Goal: Task Accomplishment & Management: Manage account settings

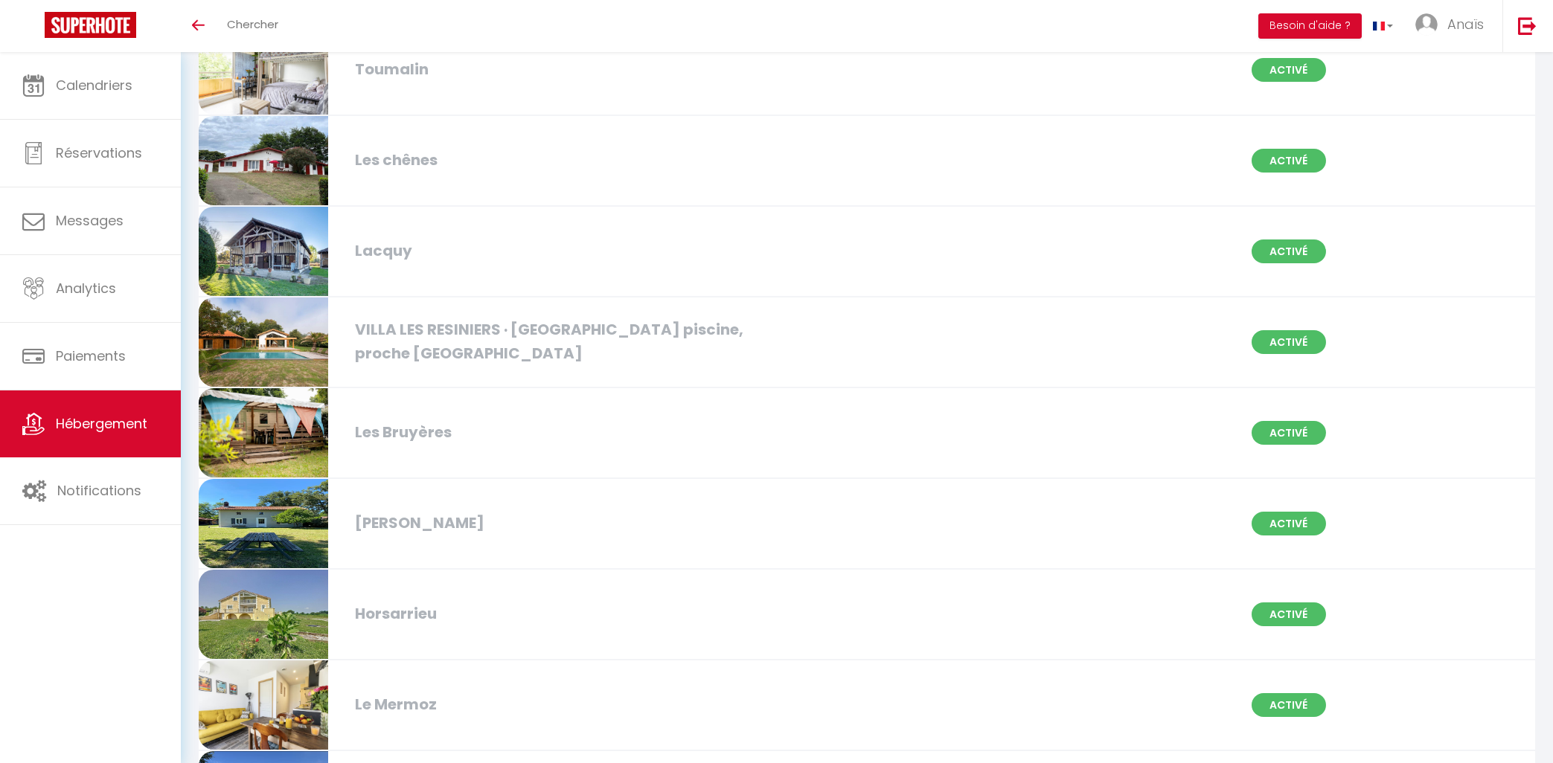
click at [542, 443] on div "Les Bruyères Activé" at bounding box center [867, 433] width 1356 height 91
select select "3"
select select "2"
select select "1"
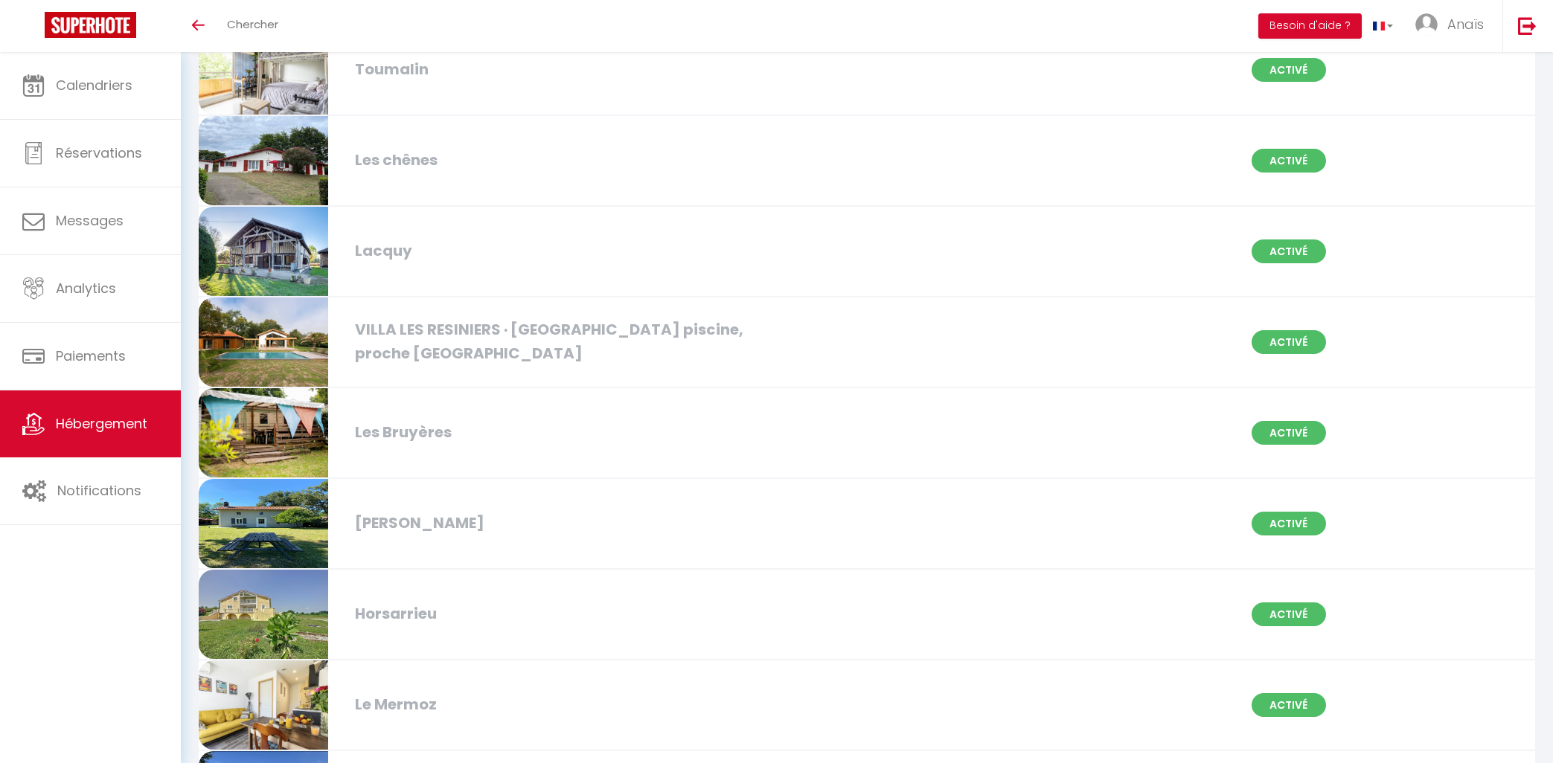
select select "28"
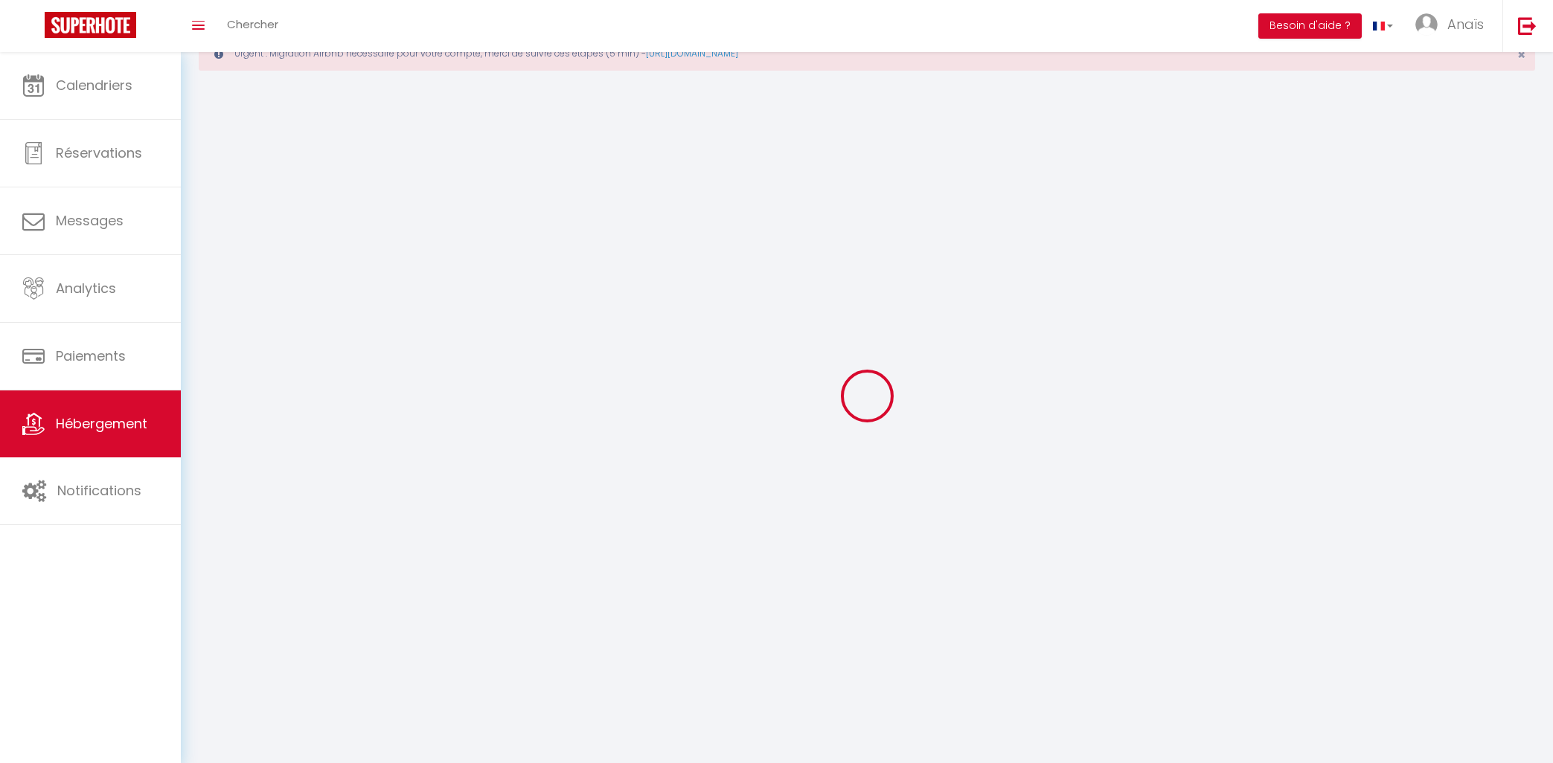
select select
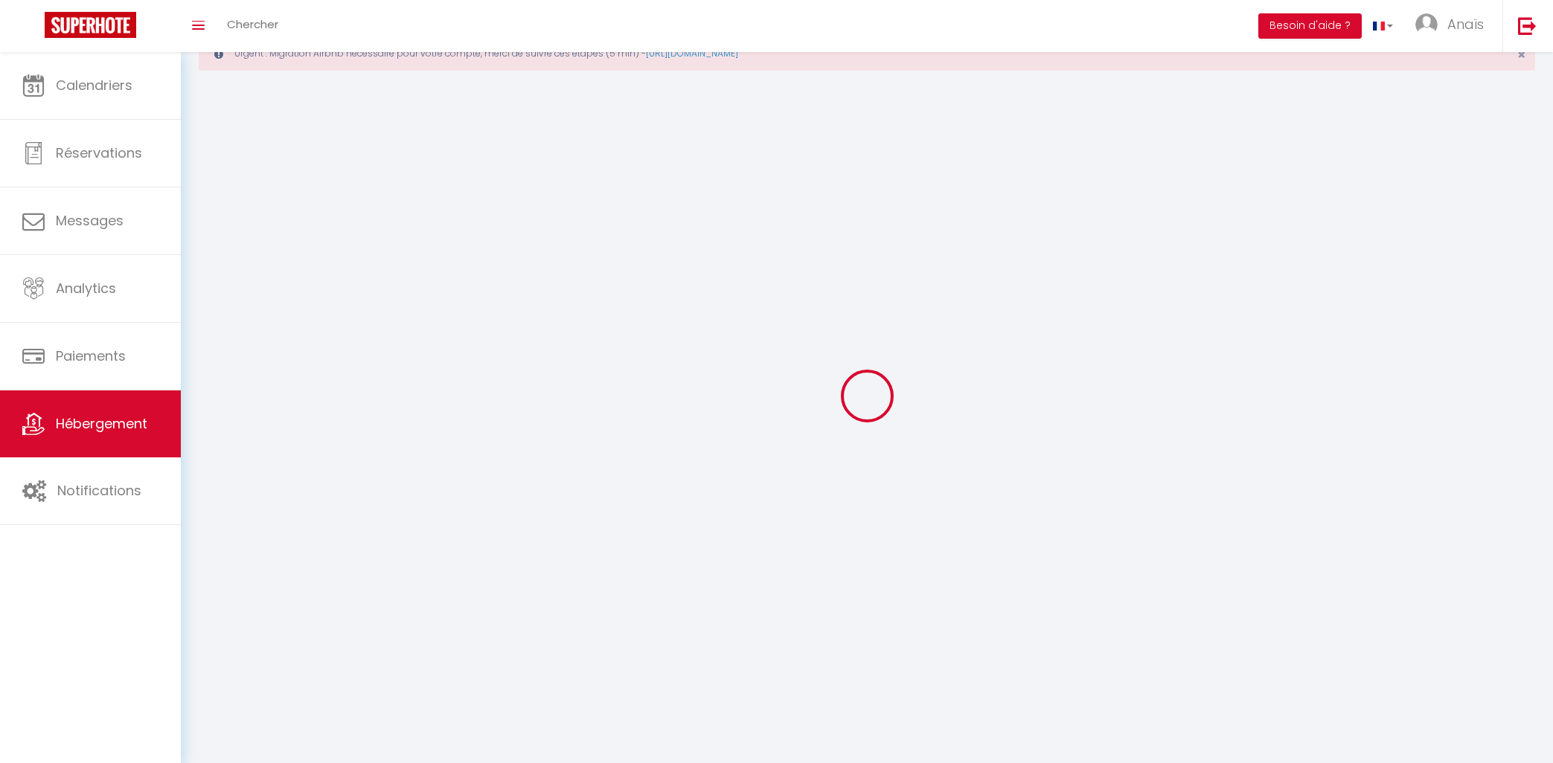
checkbox input "false"
select select
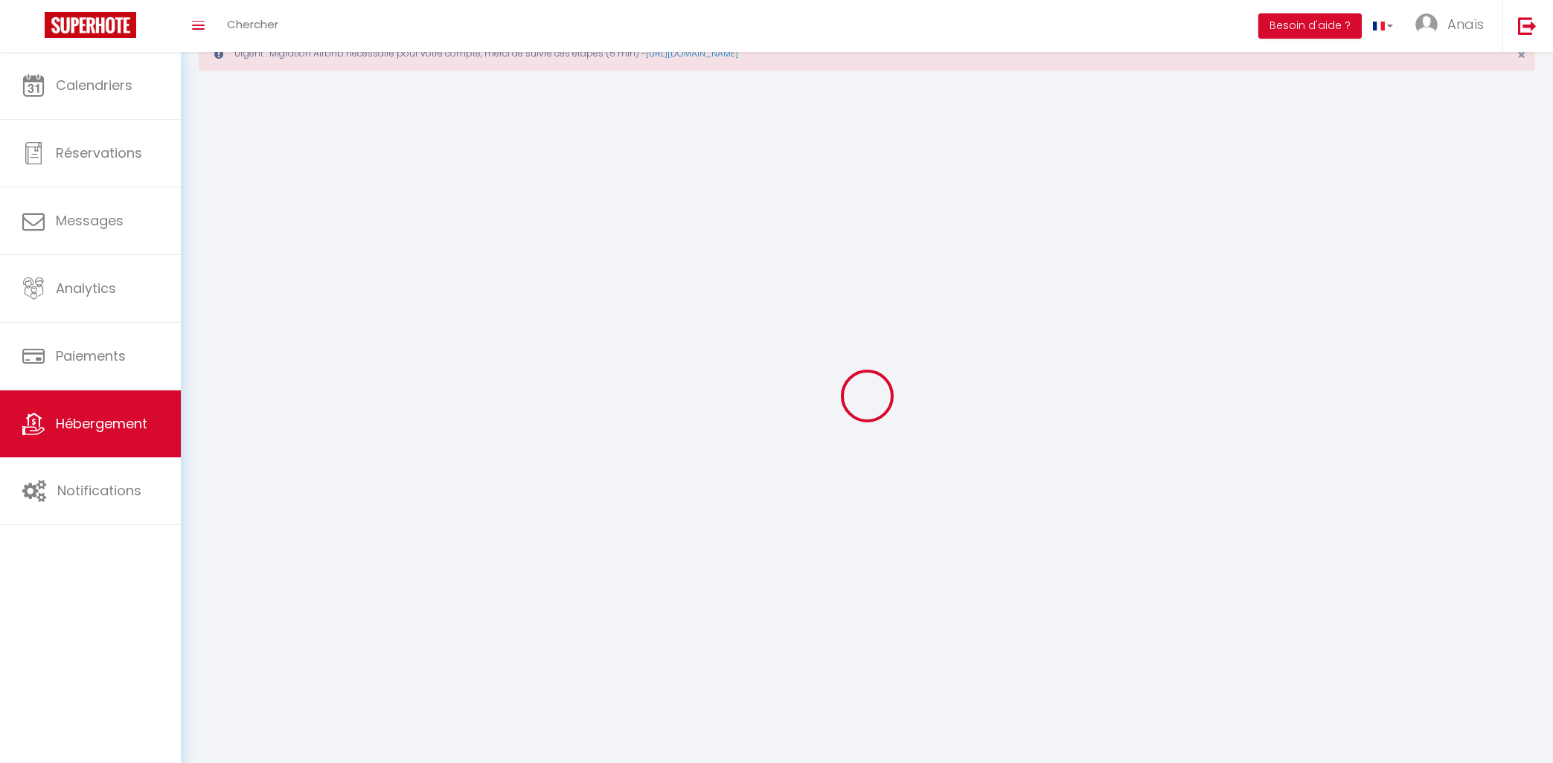
select select
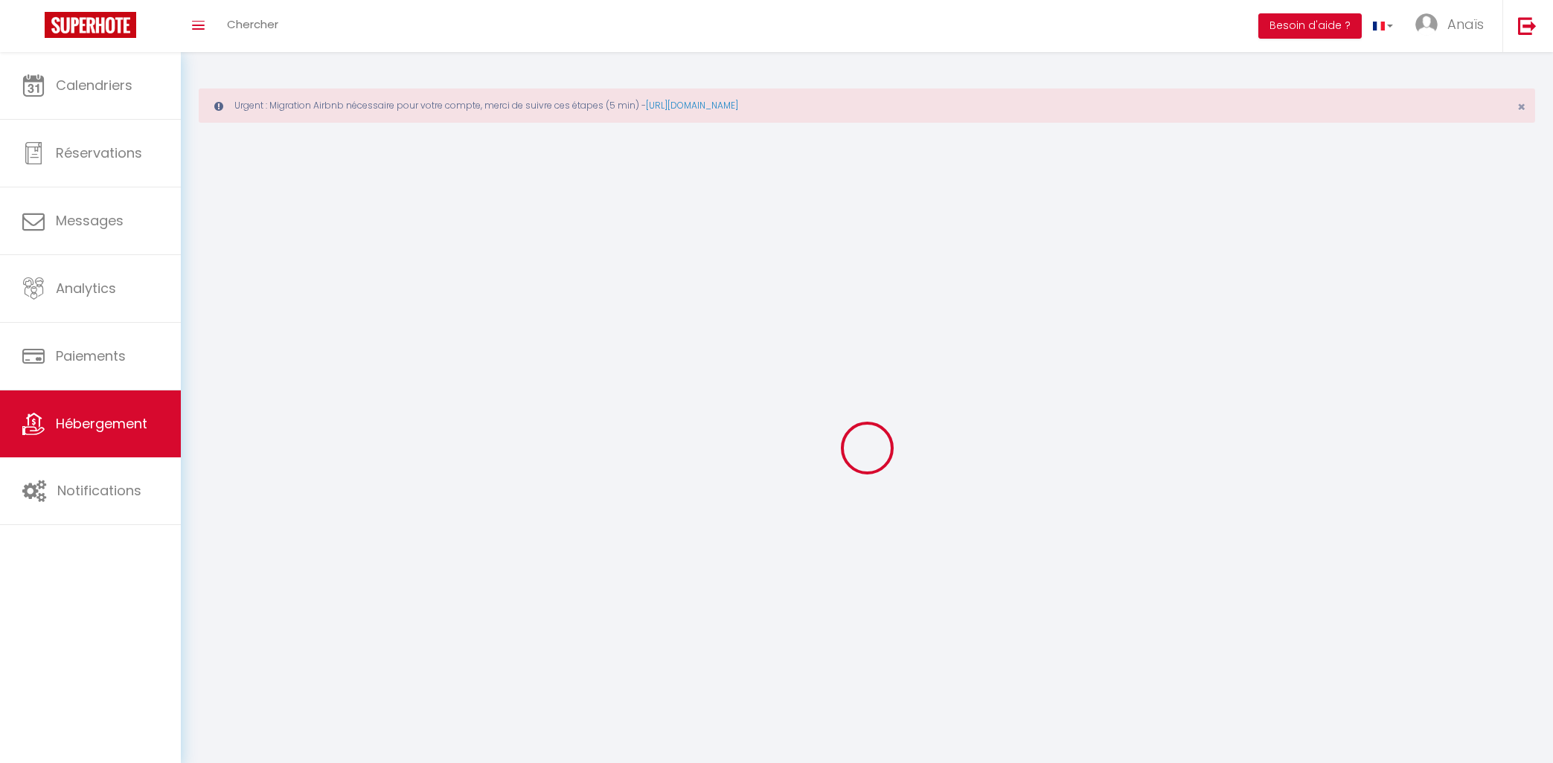
select select
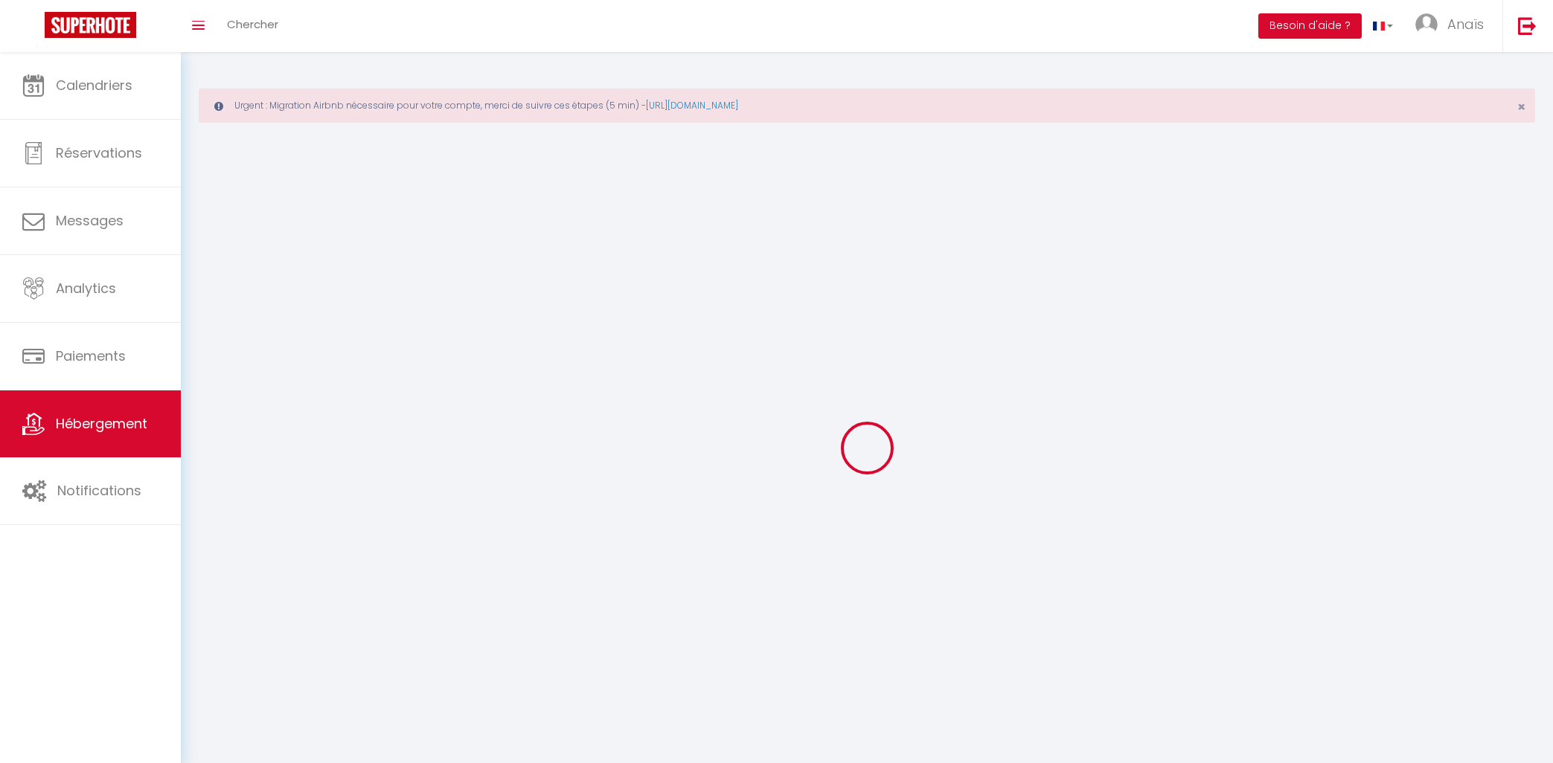
checkbox input "false"
select select
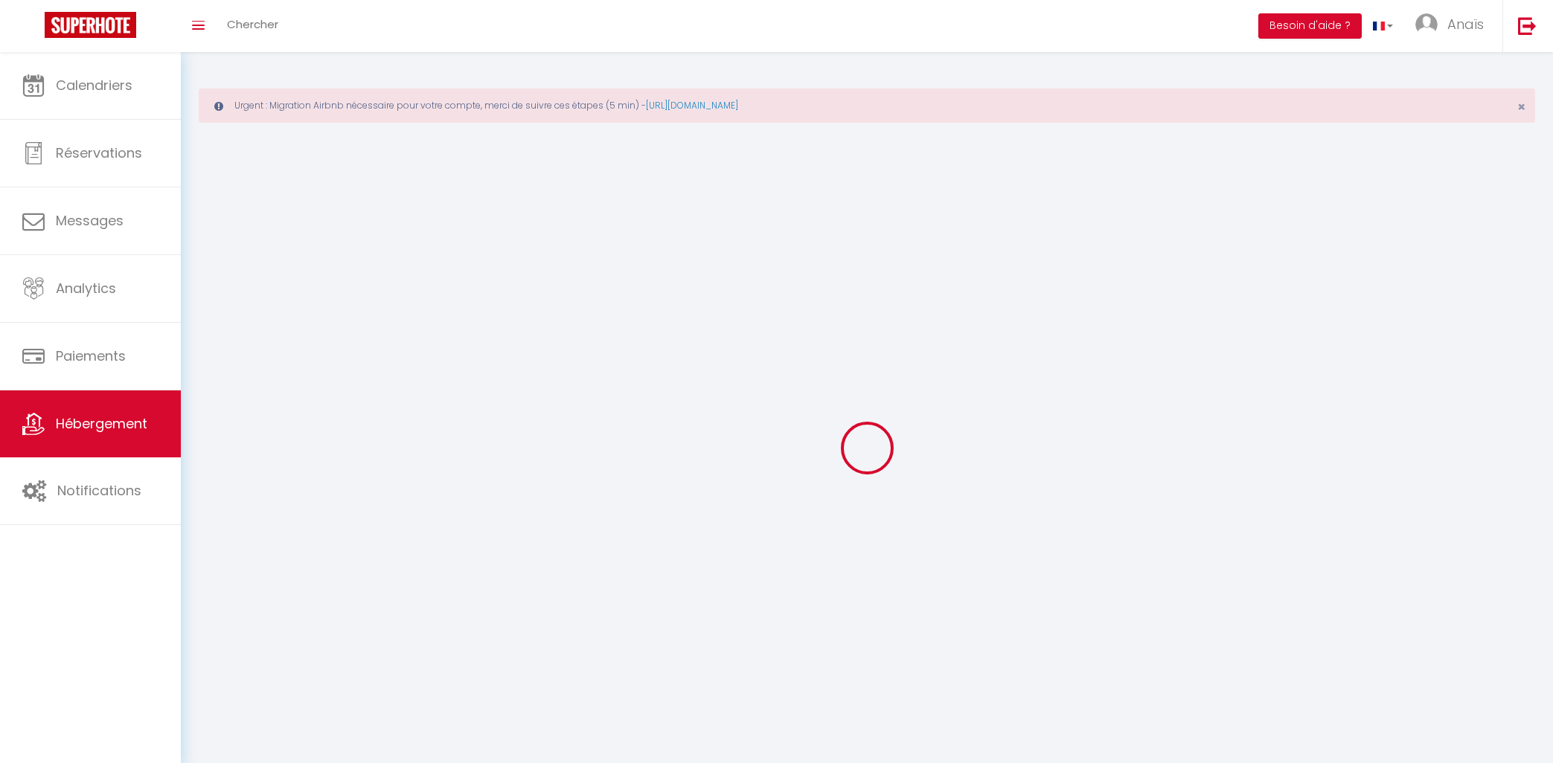
select select
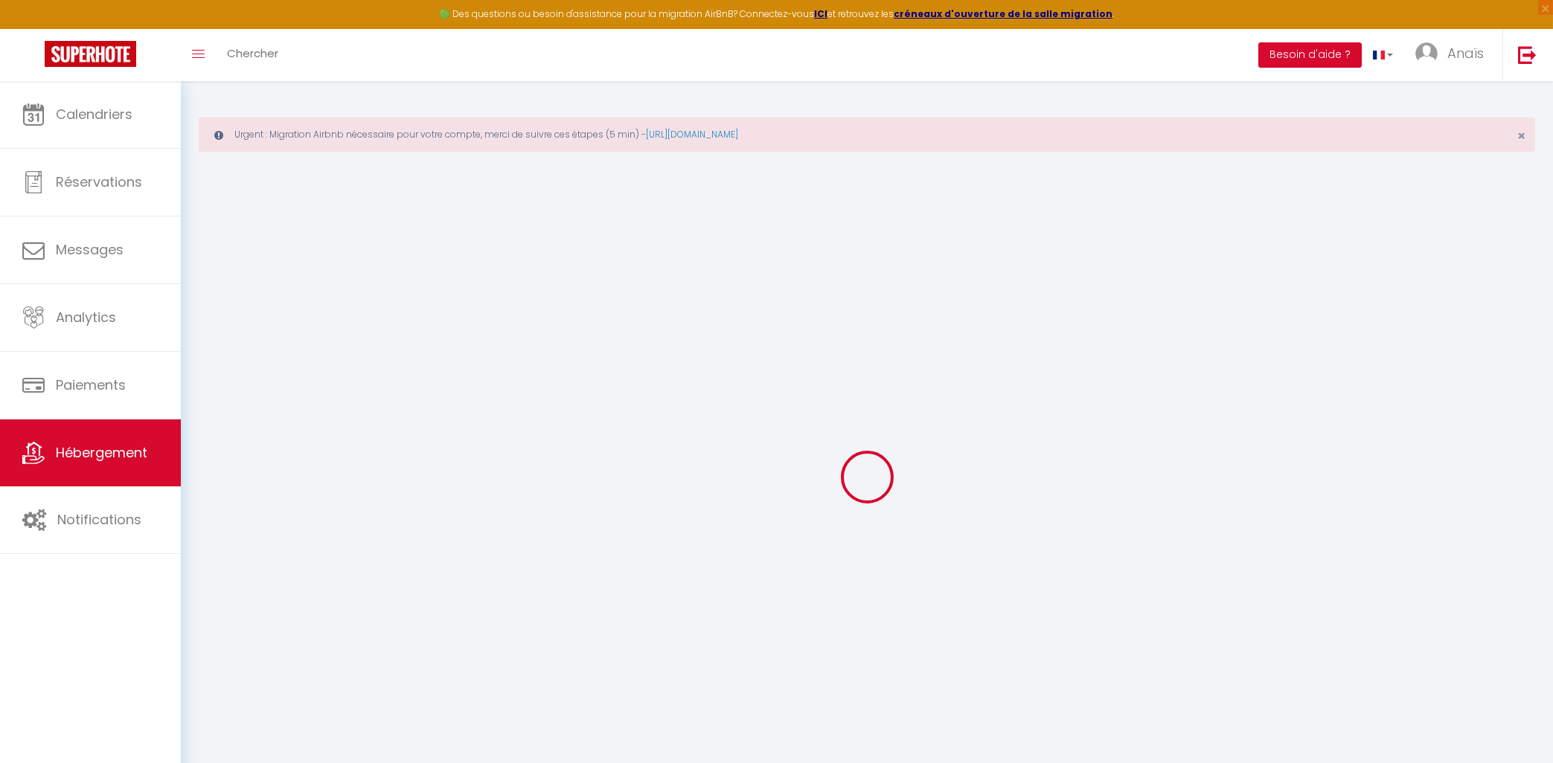
select select
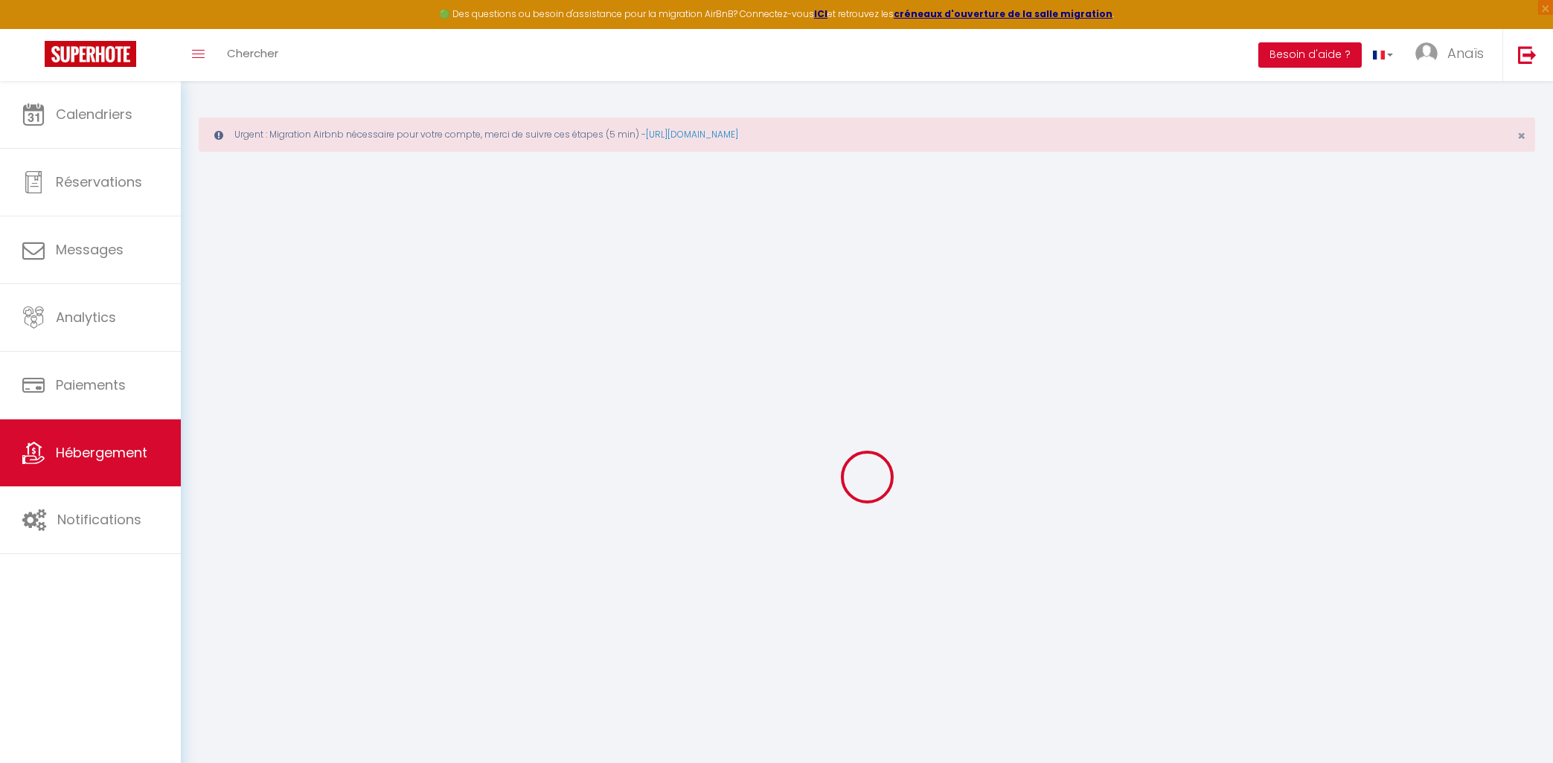
select select
checkbox input "false"
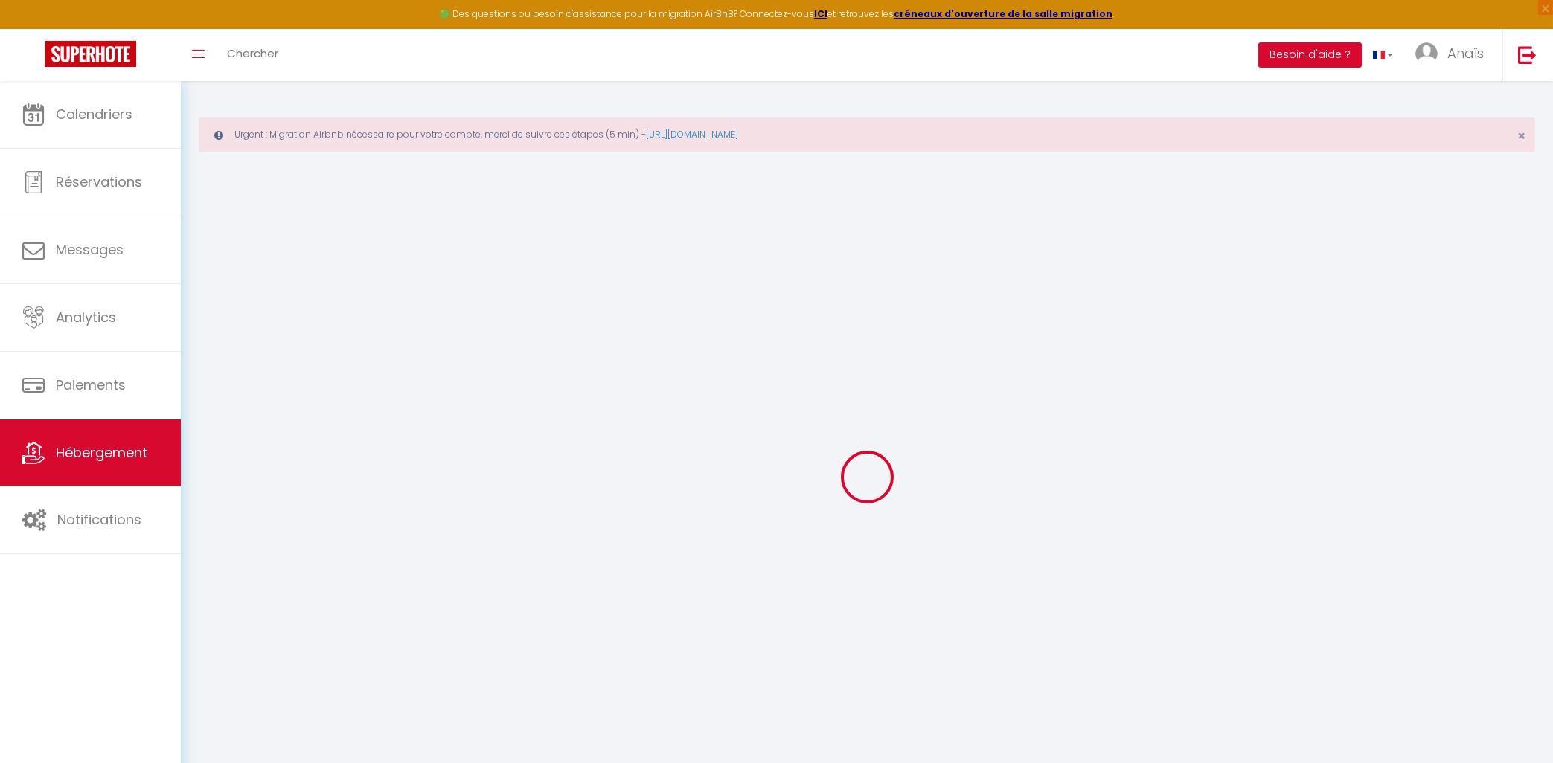
select select
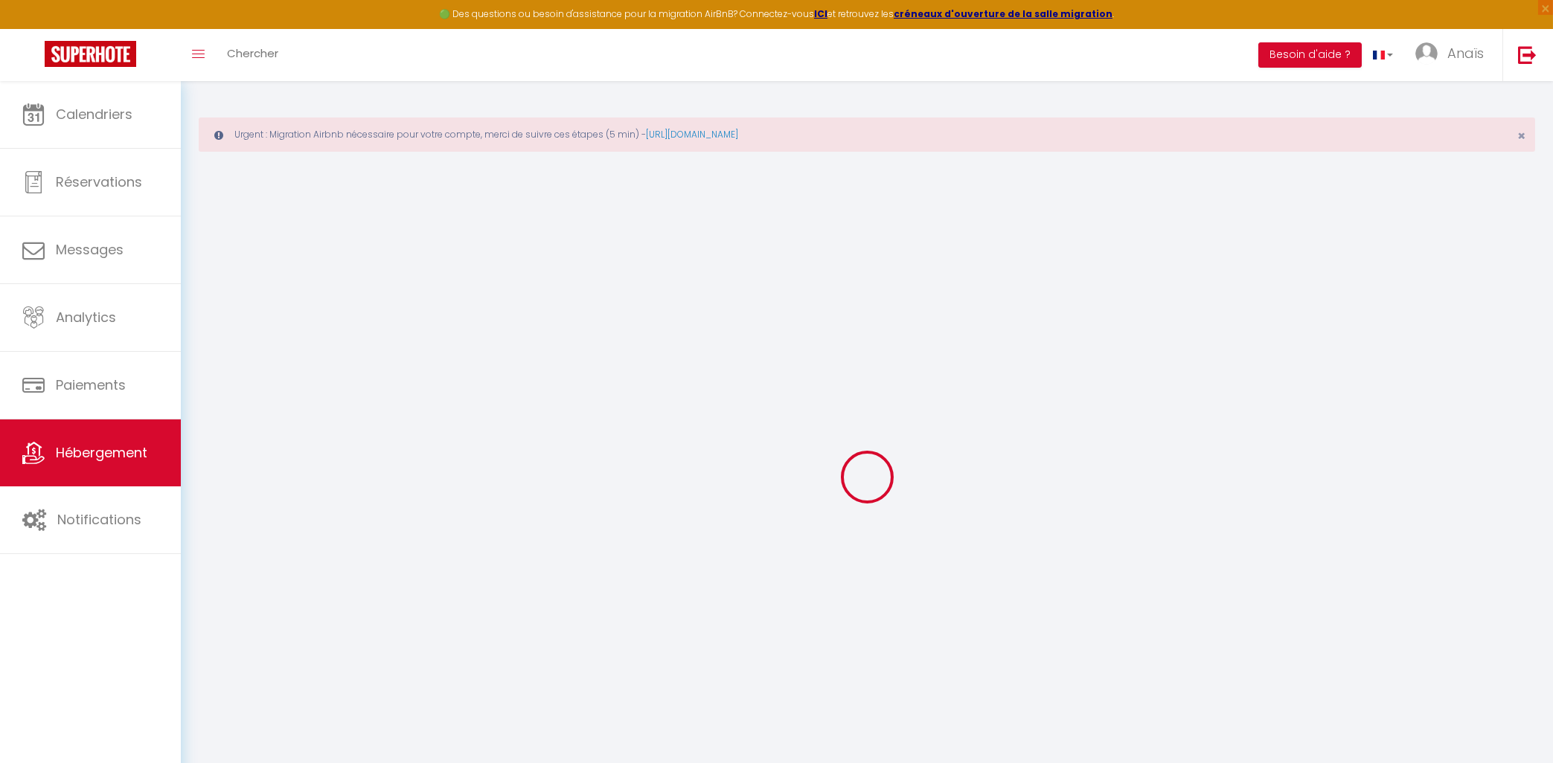
select select
checkbox input "false"
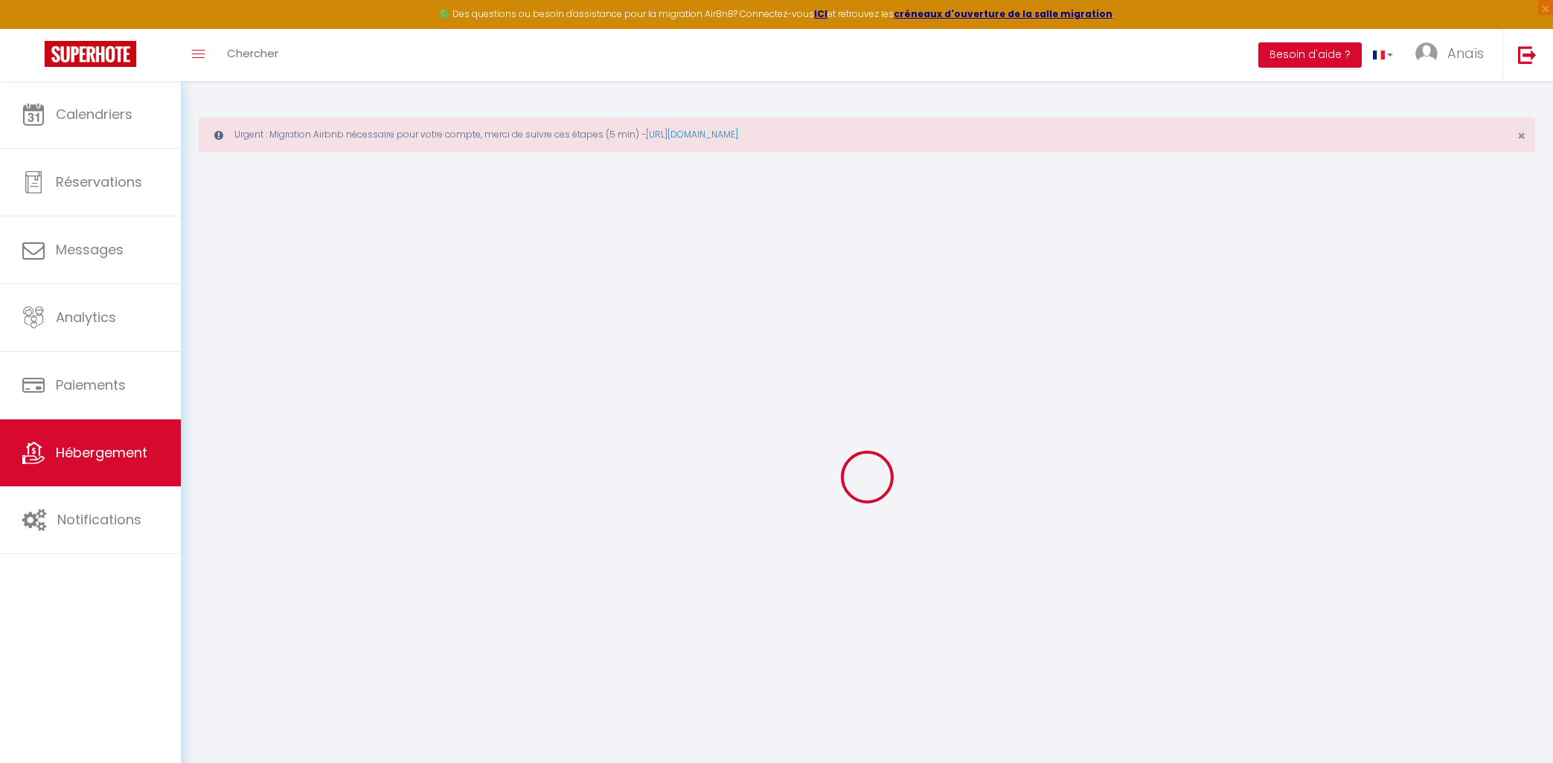
checkbox input "false"
select select
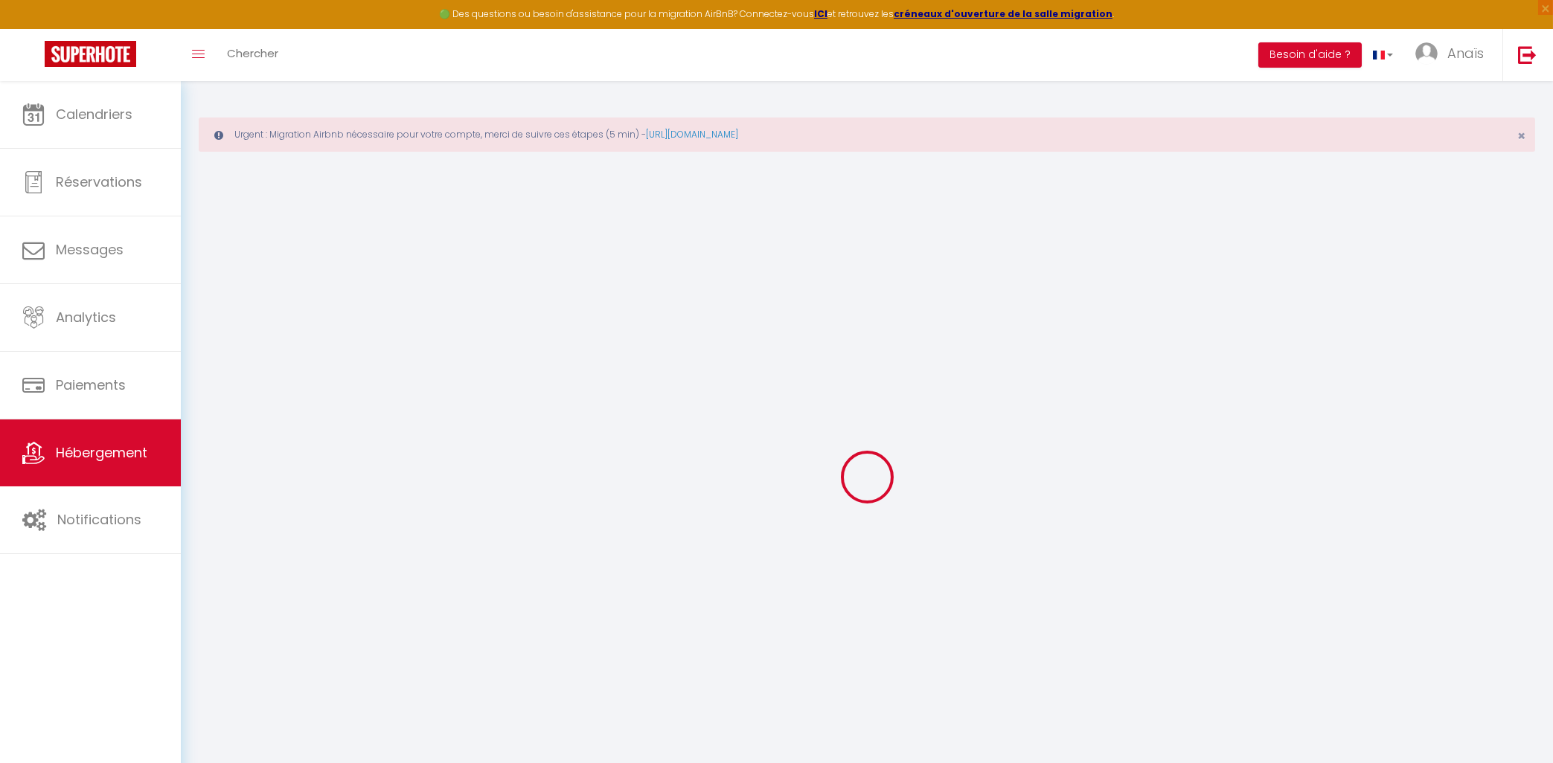
select select
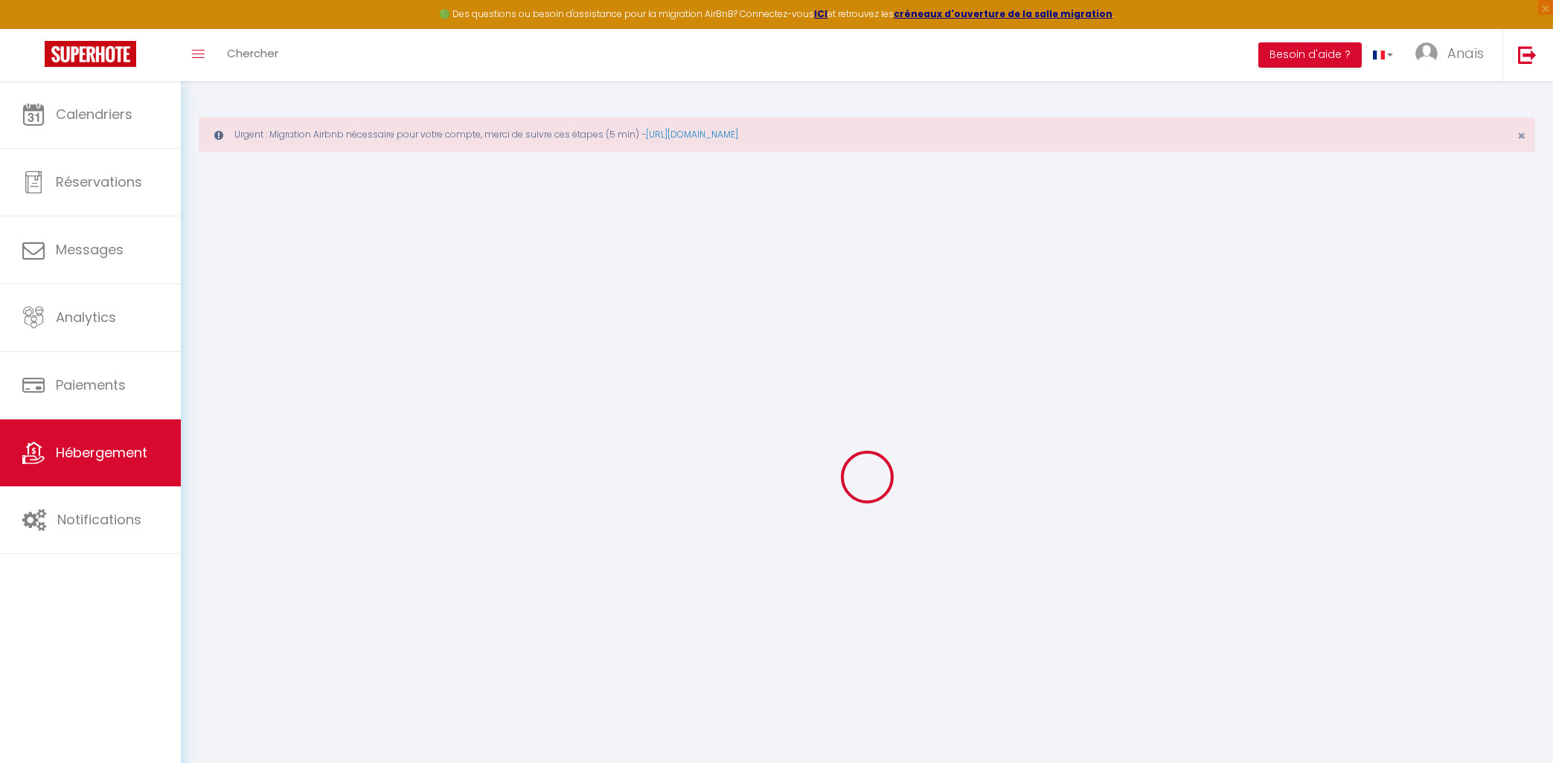
checkbox input "false"
select select
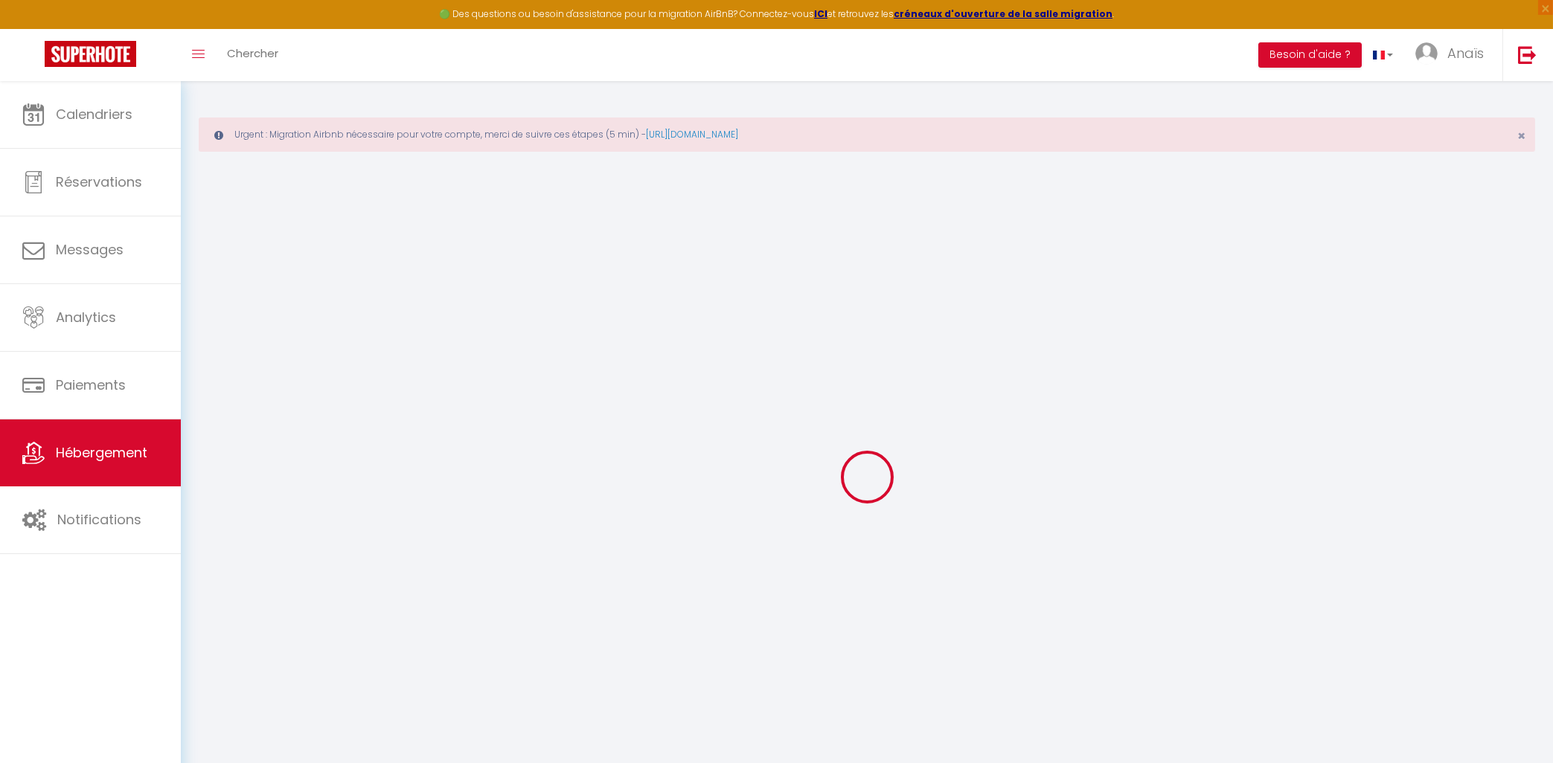
select select
type input "Les Bruyères"
type input "[PERSON_NAME]"
select select "unique_homes"
select select "2"
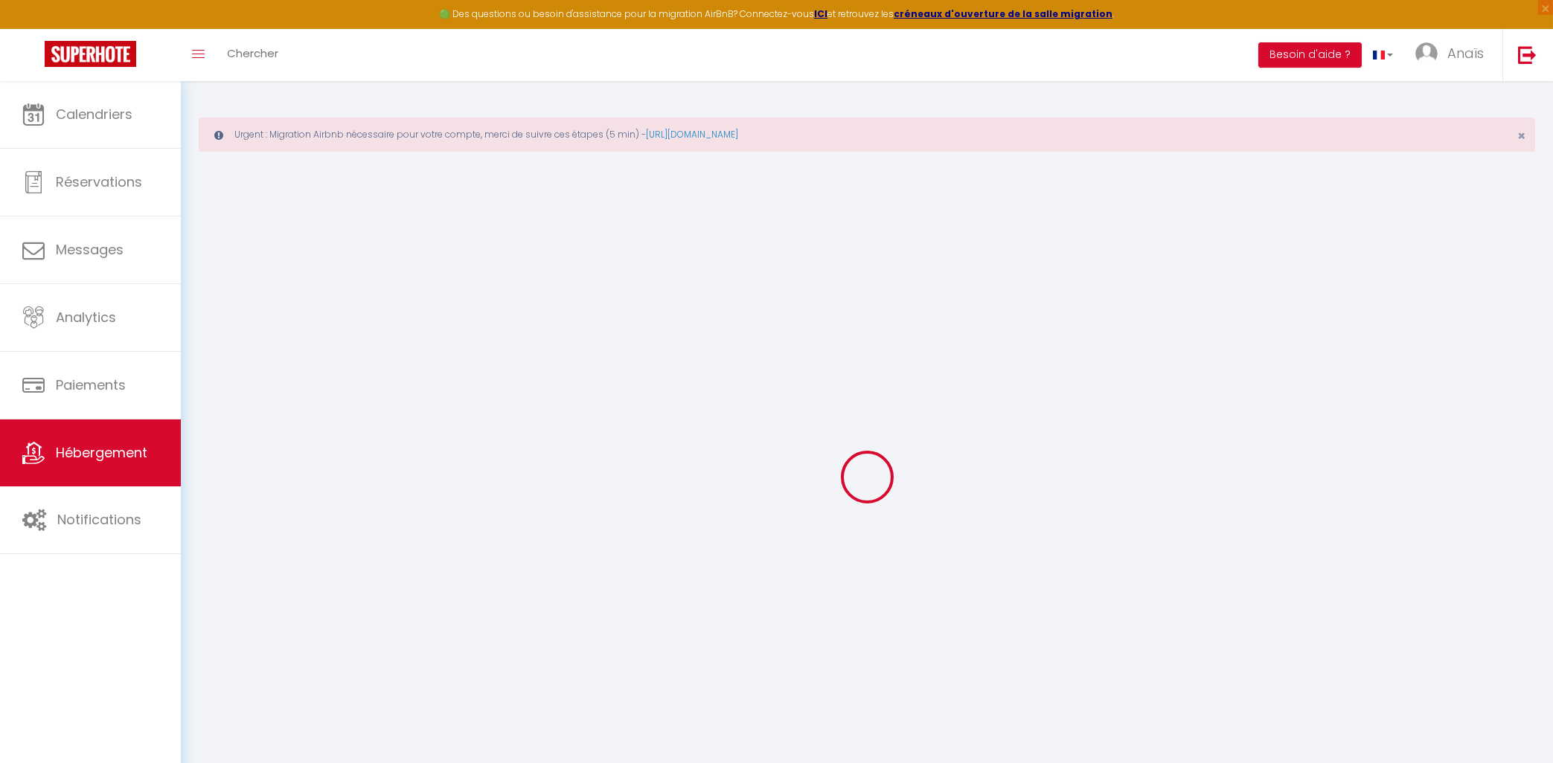
type input "106"
type input "300"
select select
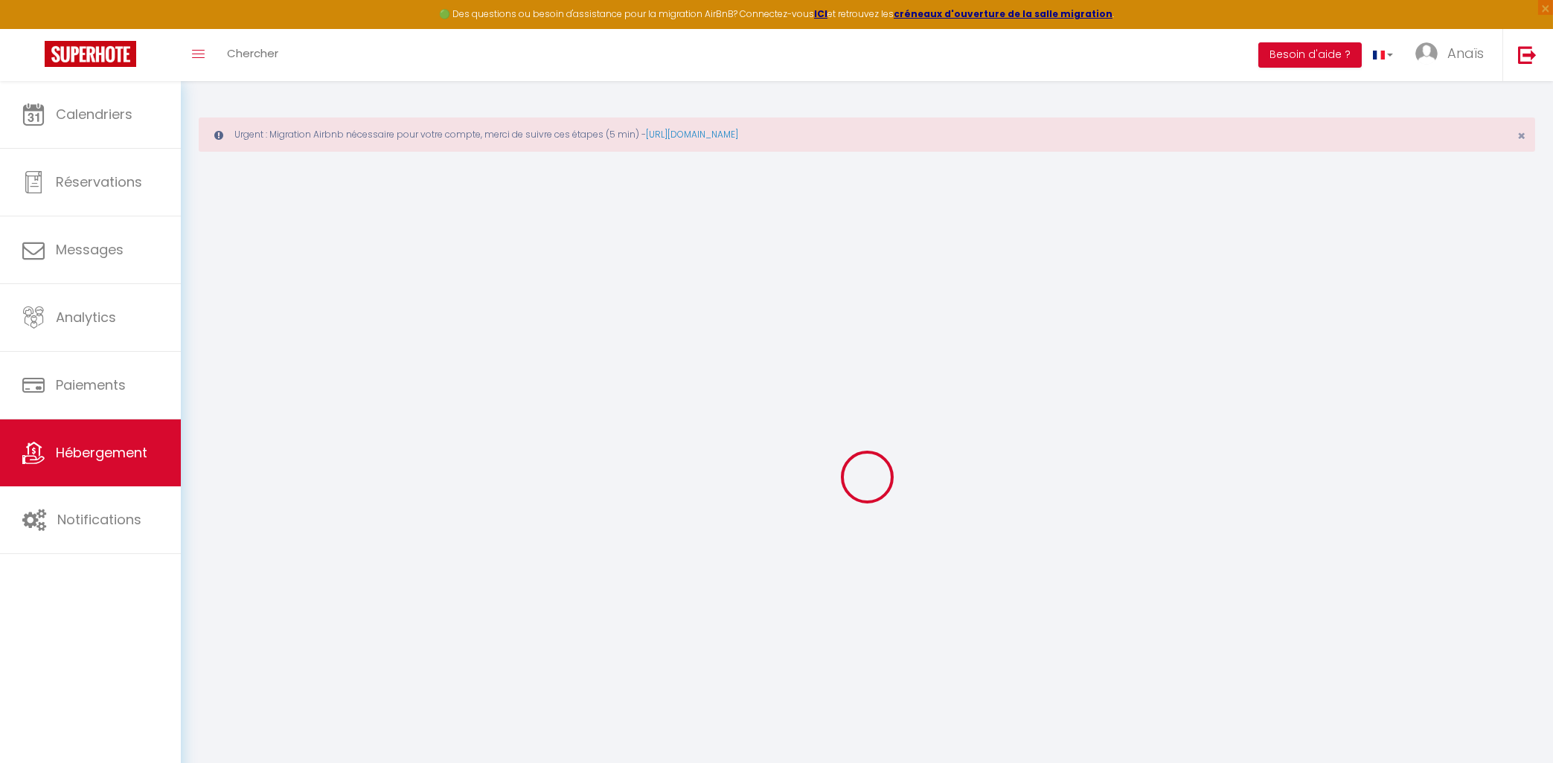
select select
type input "[STREET_ADDRESS]"
type input "40200"
type input "[GEOGRAPHIC_DATA]"
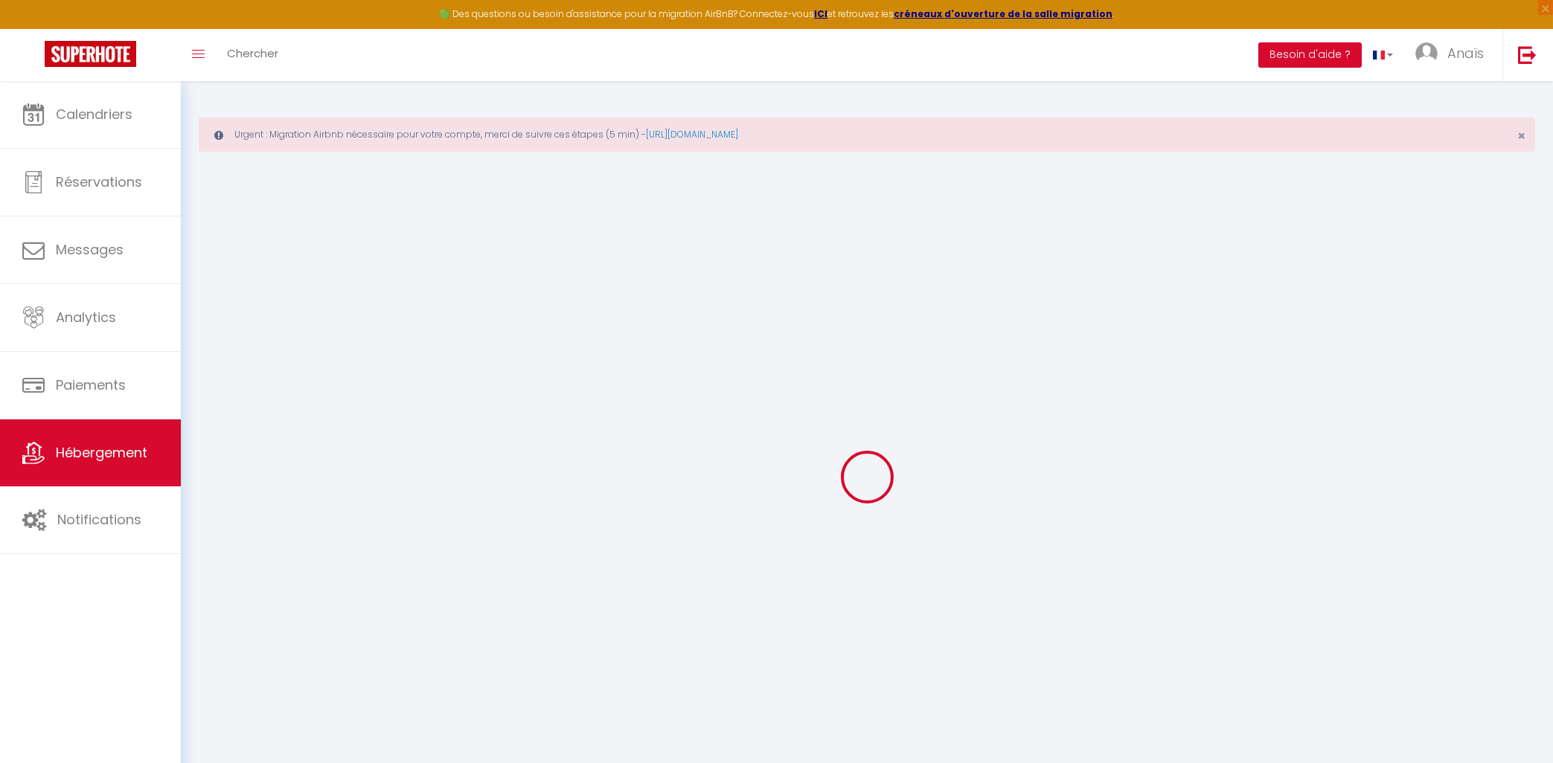
type input "[EMAIL_ADDRESS][DOMAIN_NAME]"
select select
checkbox input "false"
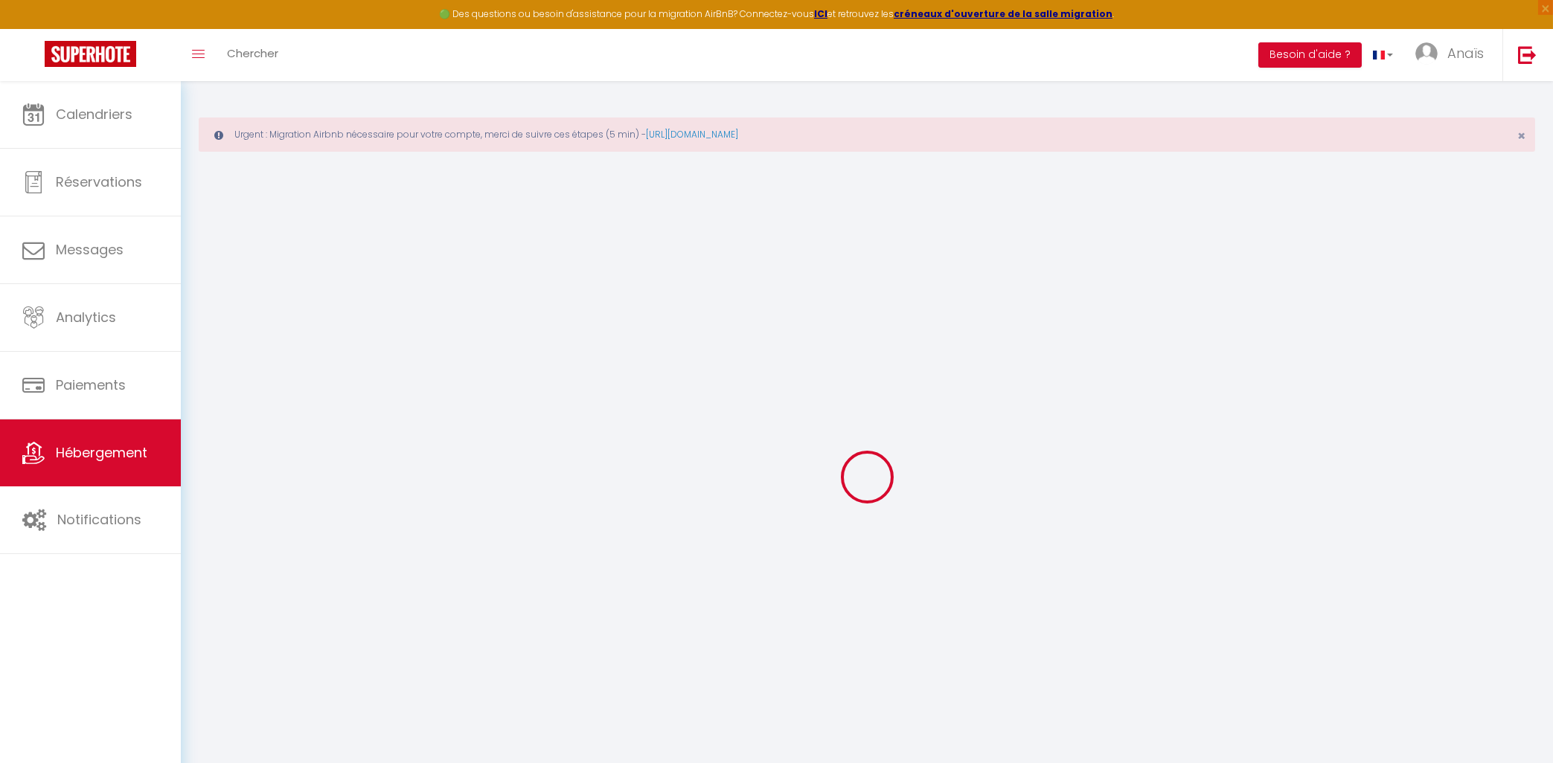
checkbox input "false"
type input "0"
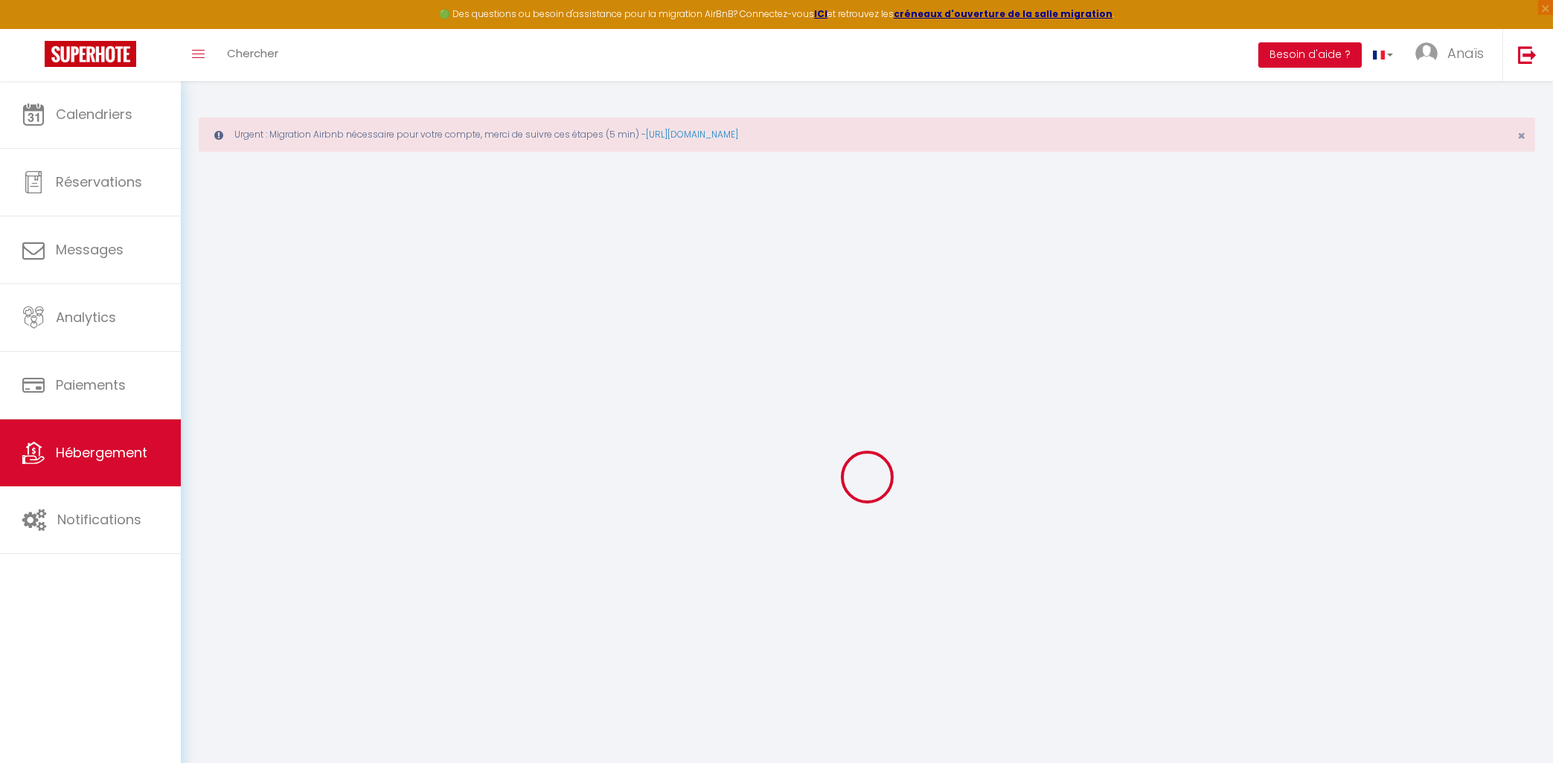
select select
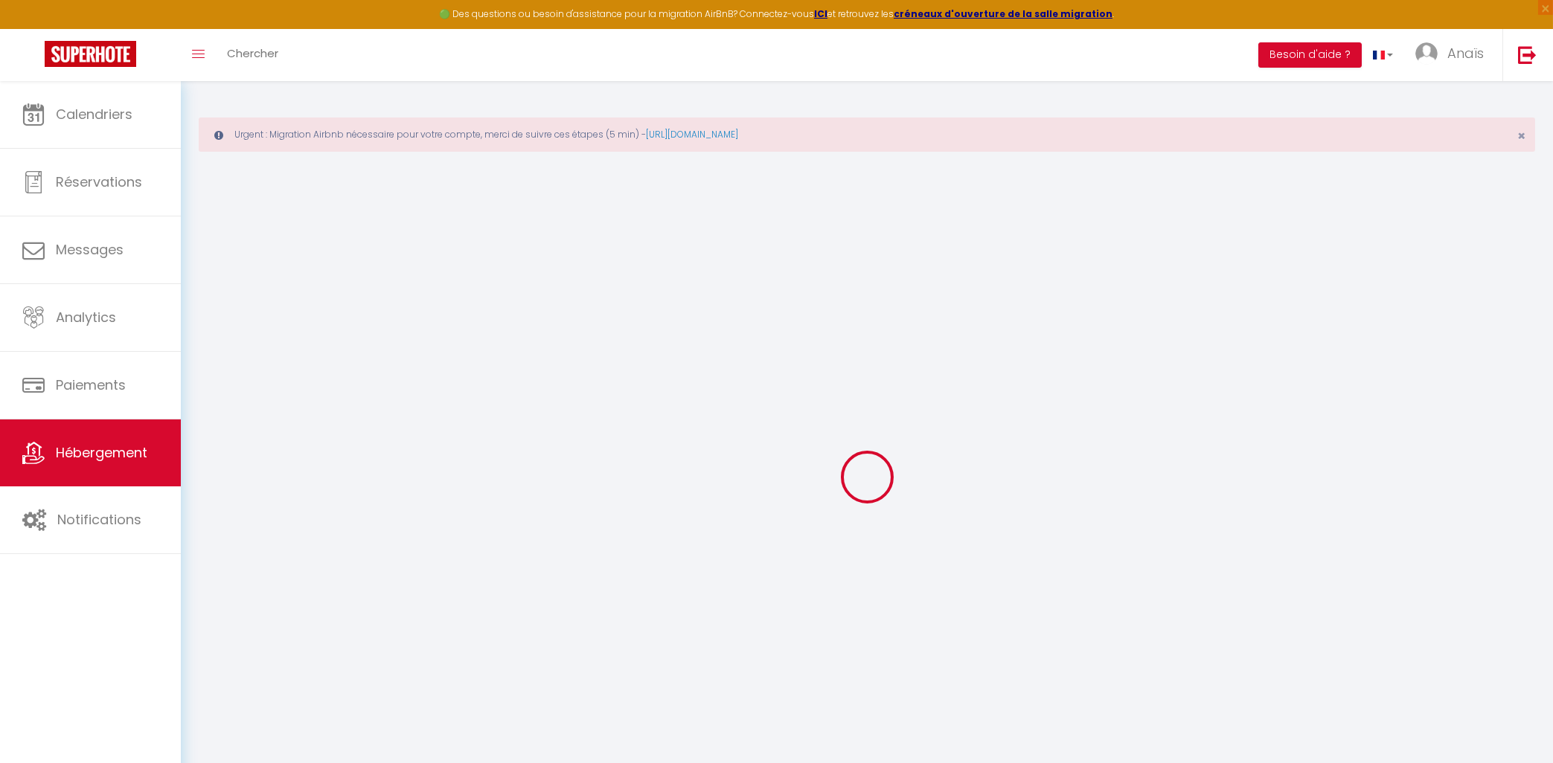
select select
checkbox input "false"
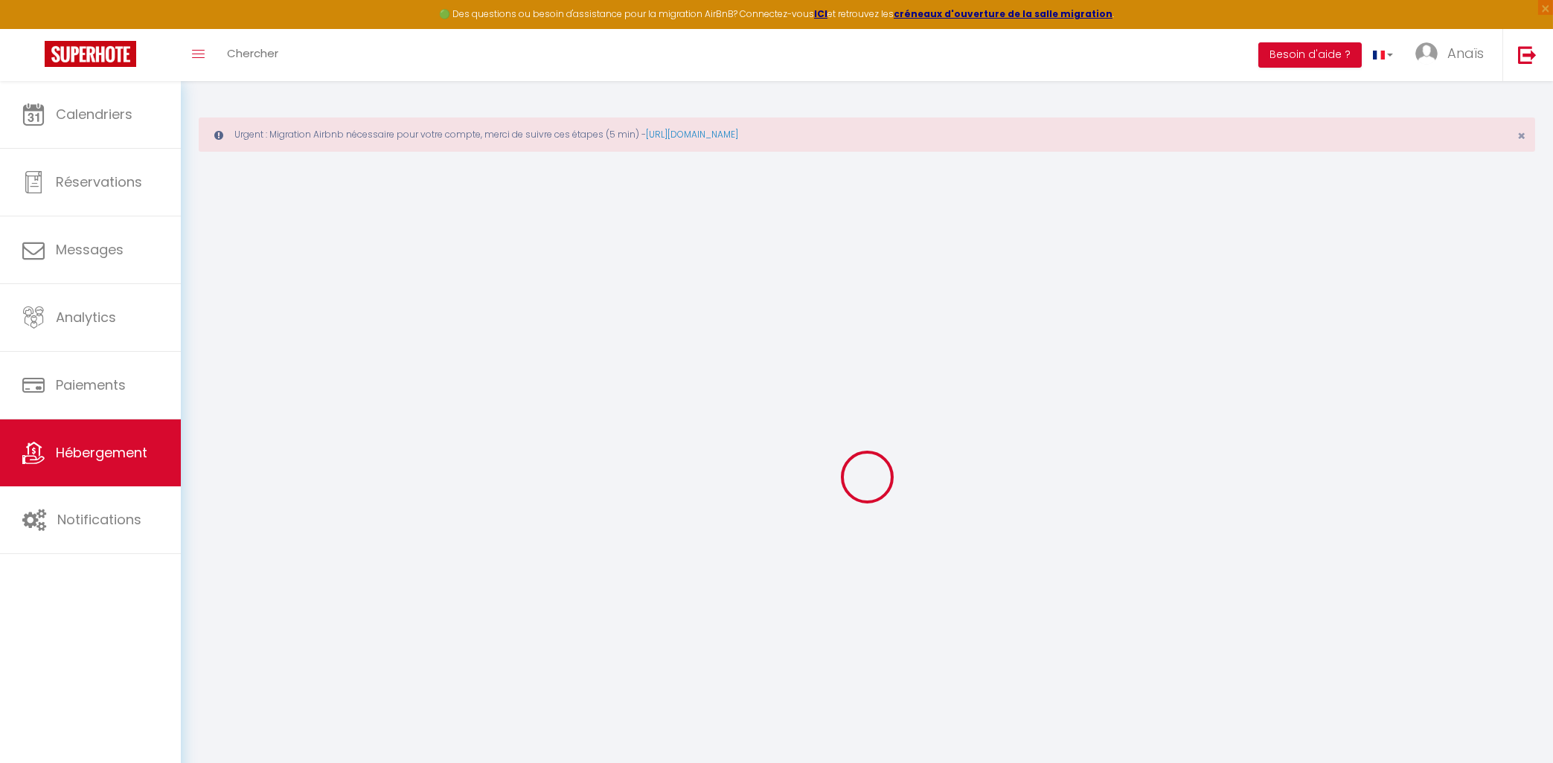
select select "+ 20 %"
select select "+ 30 %"
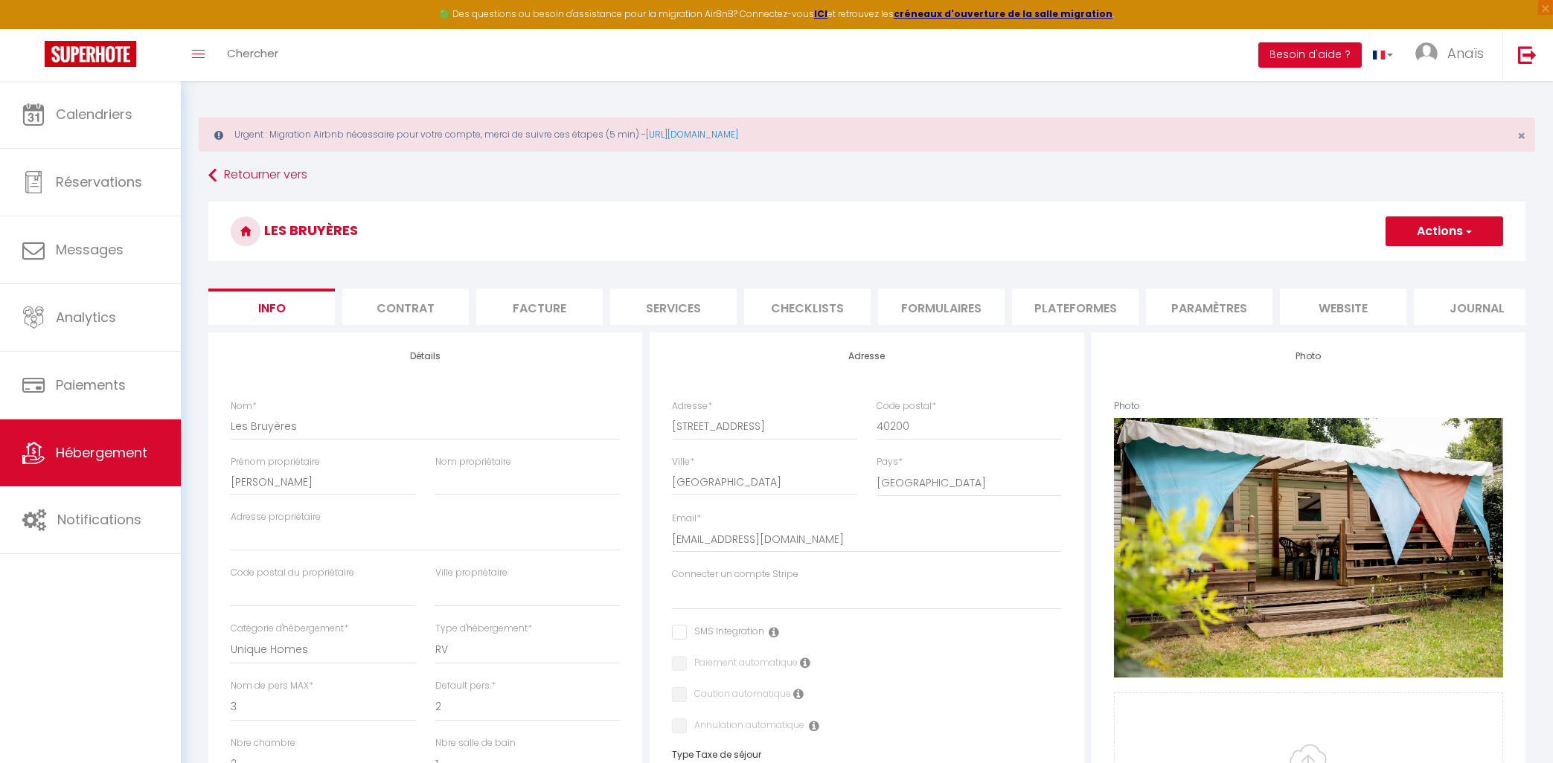
select select
checkbox input "false"
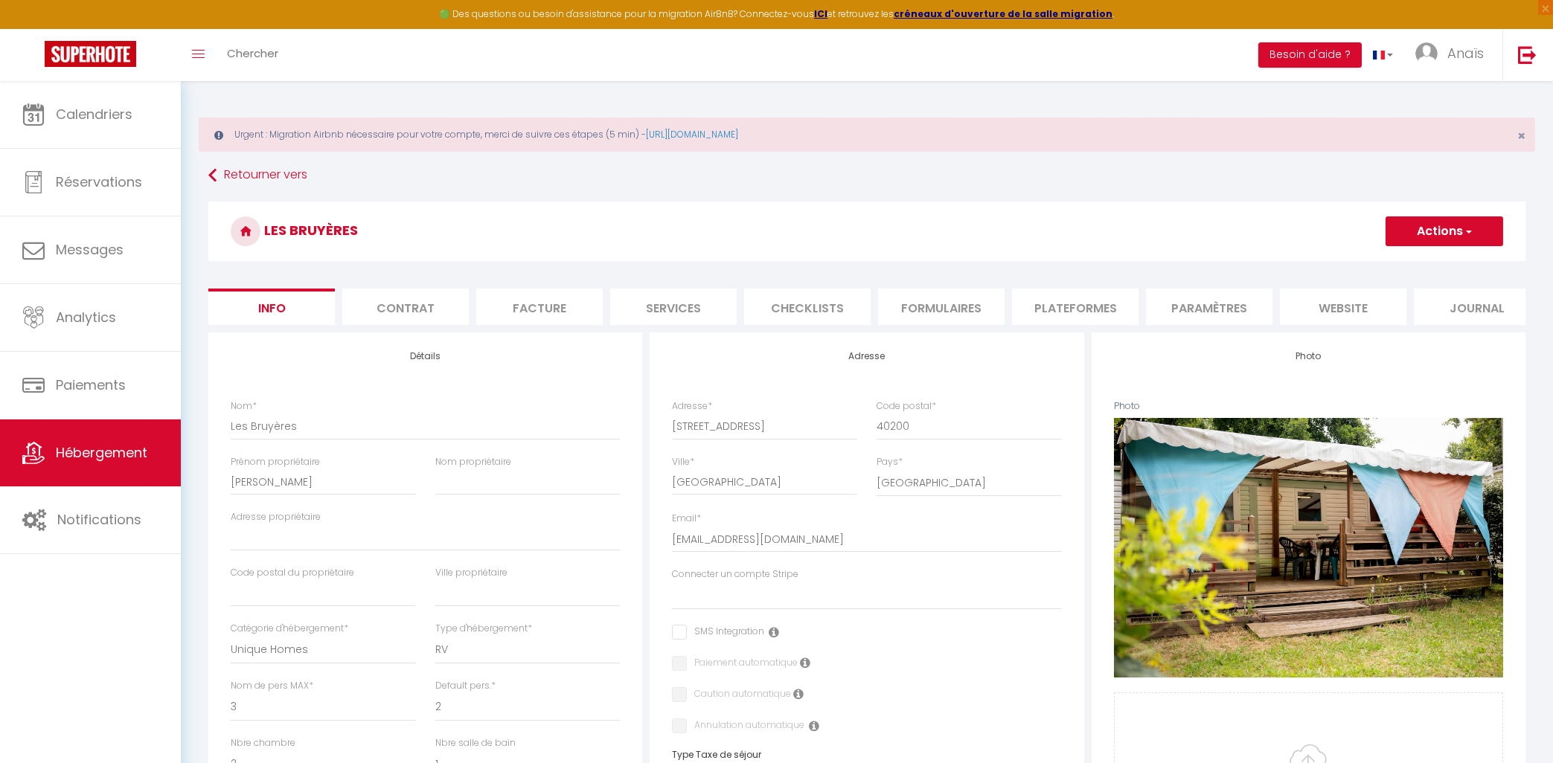
checkbox input "false"
click at [1175, 301] on li "Paramètres" at bounding box center [1209, 307] width 127 height 36
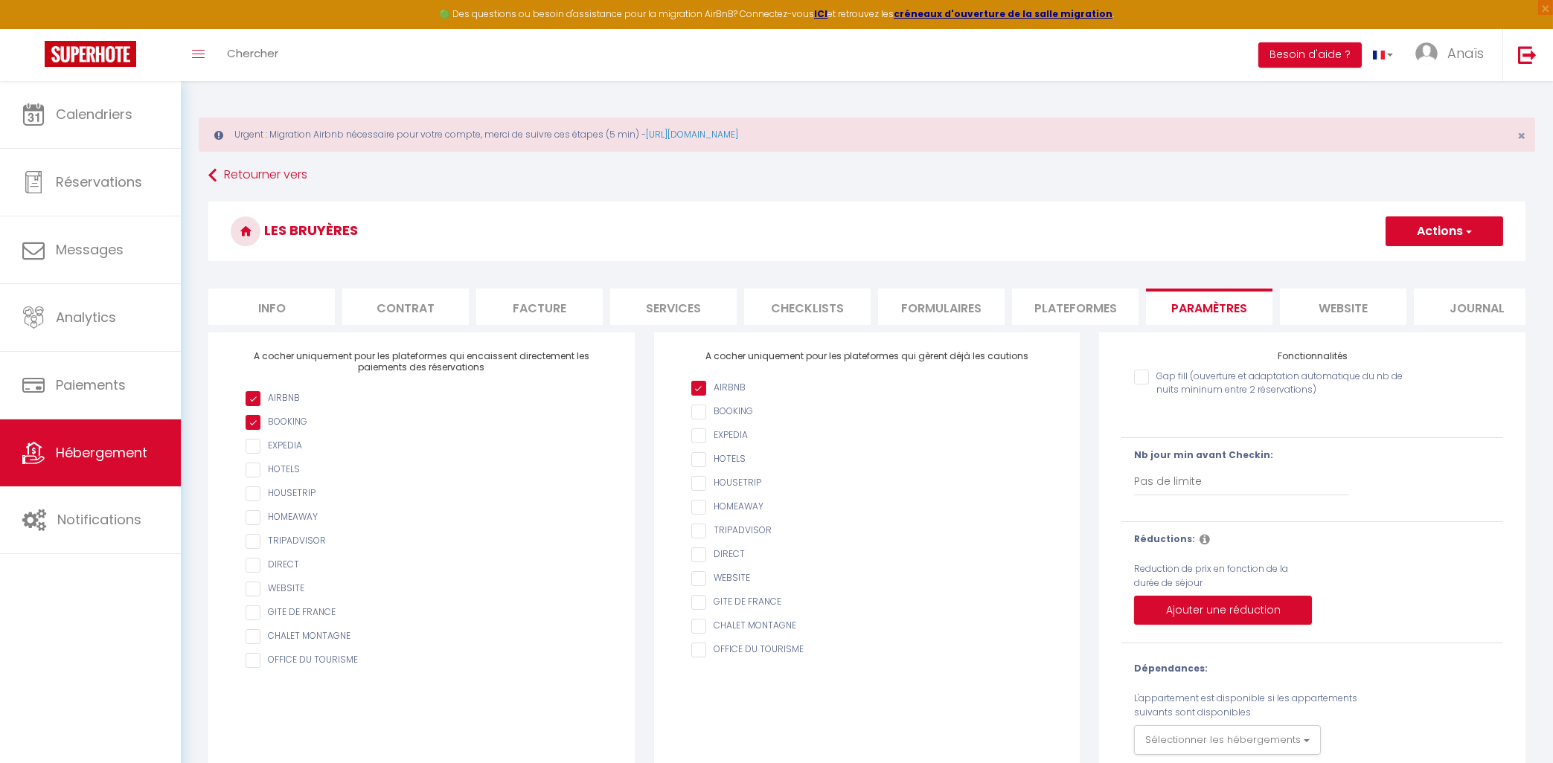
click at [1064, 302] on li "Plateformes" at bounding box center [1075, 307] width 127 height 36
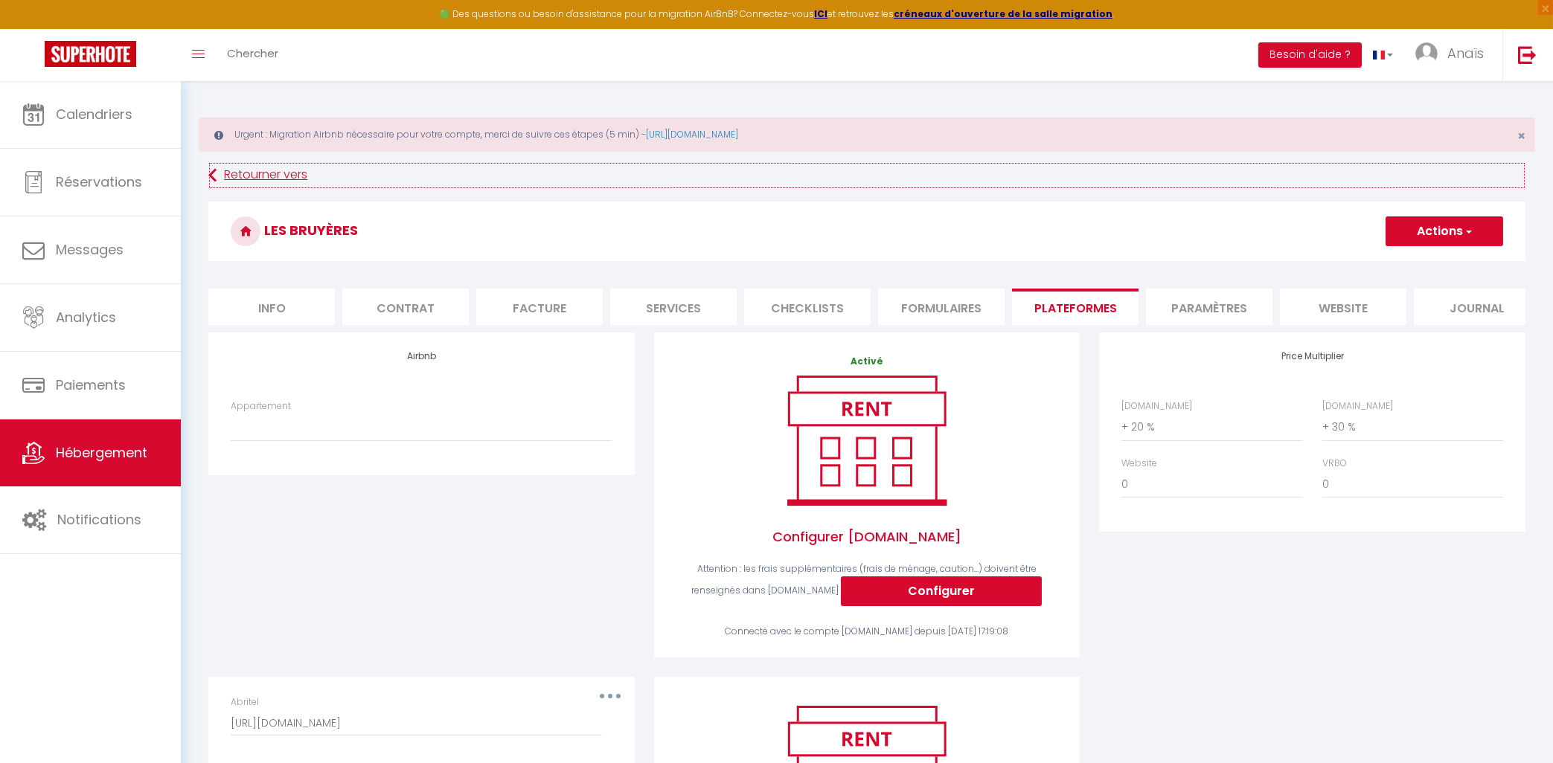
click at [288, 185] on link "Retourner vers" at bounding box center [866, 175] width 1317 height 27
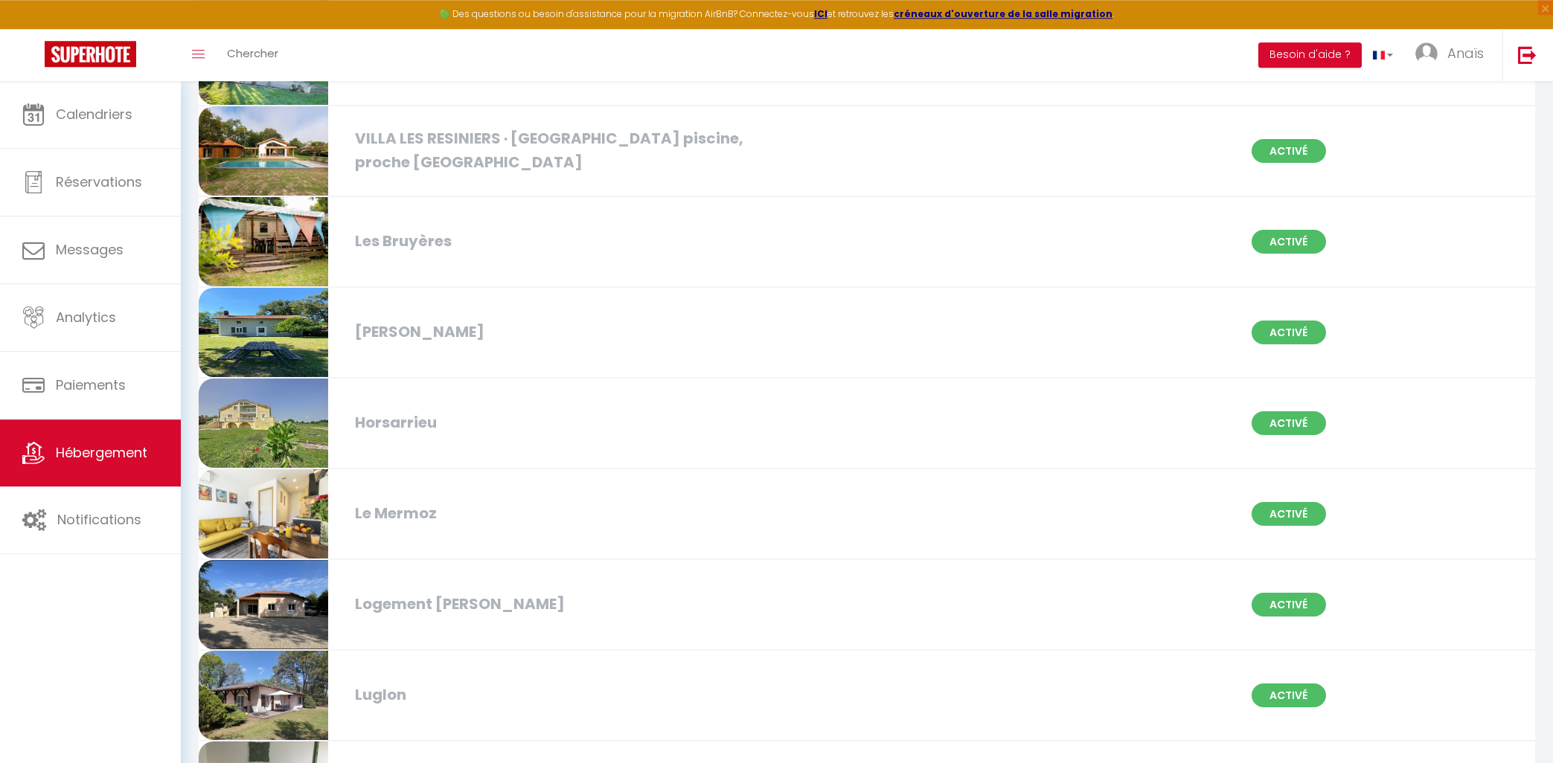
scroll to position [638, 0]
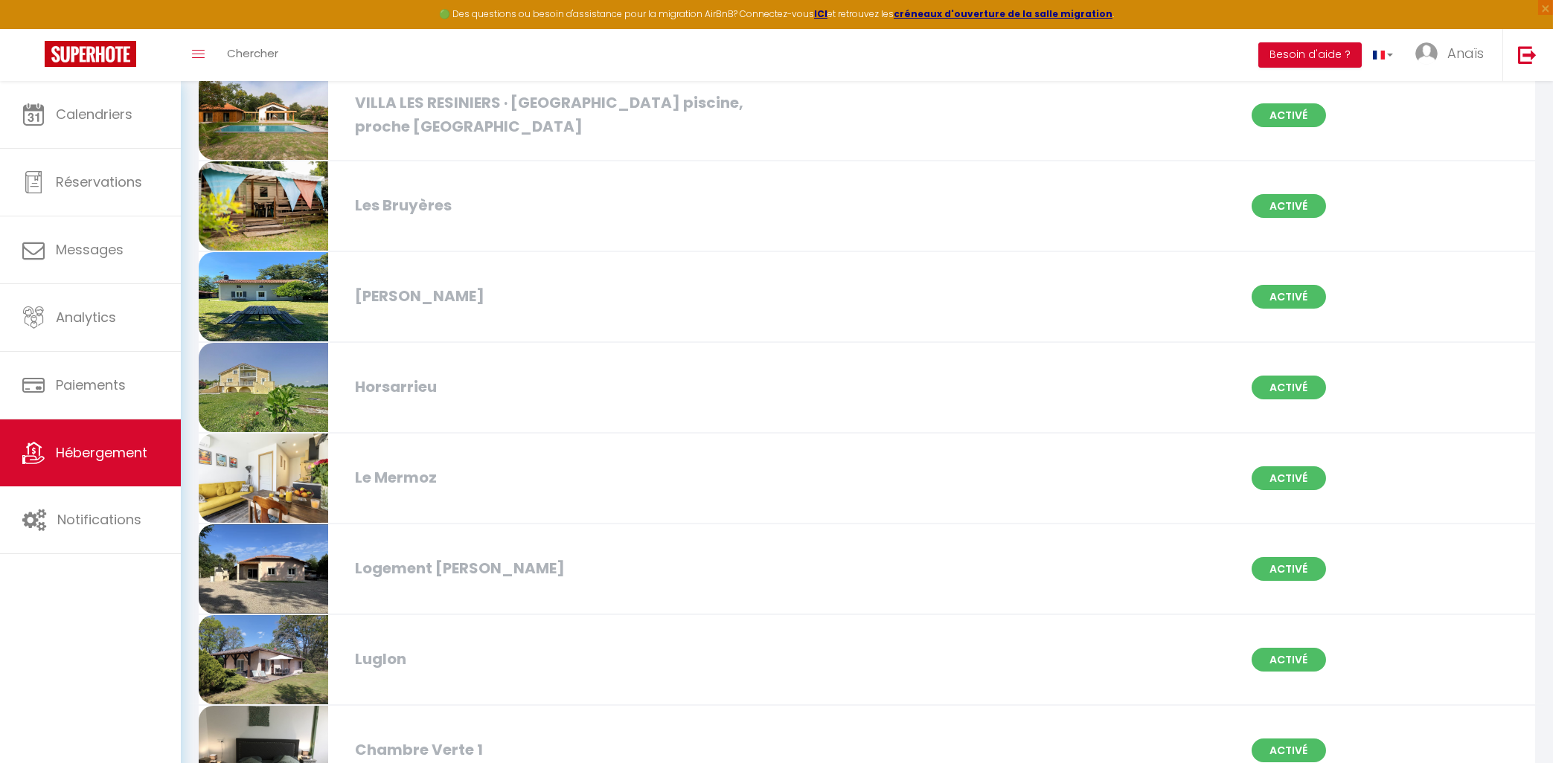
click at [589, 316] on div "[PERSON_NAME] Activé" at bounding box center [867, 297] width 1356 height 91
select select "3"
select select "2"
select select "1"
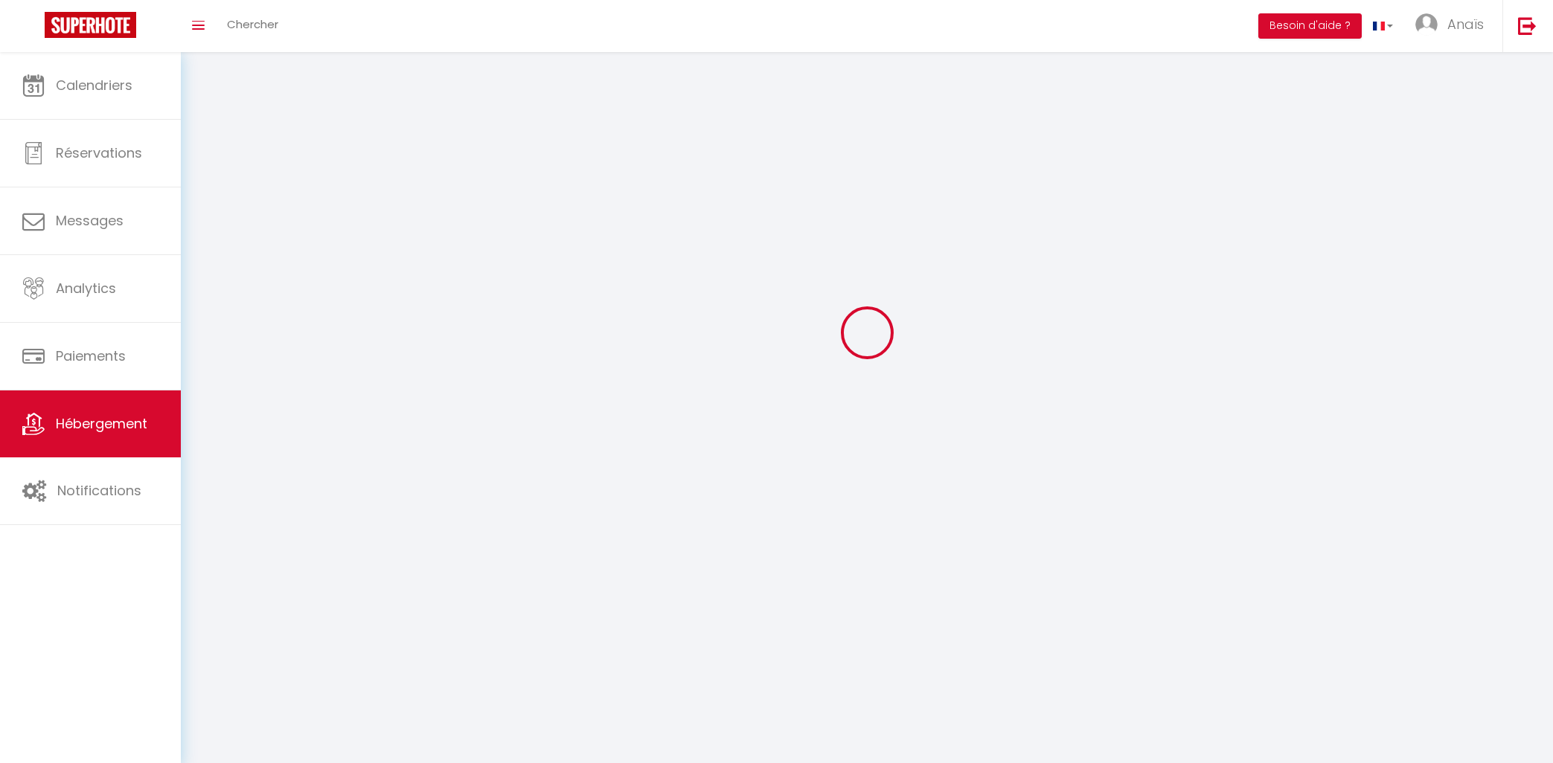
select select
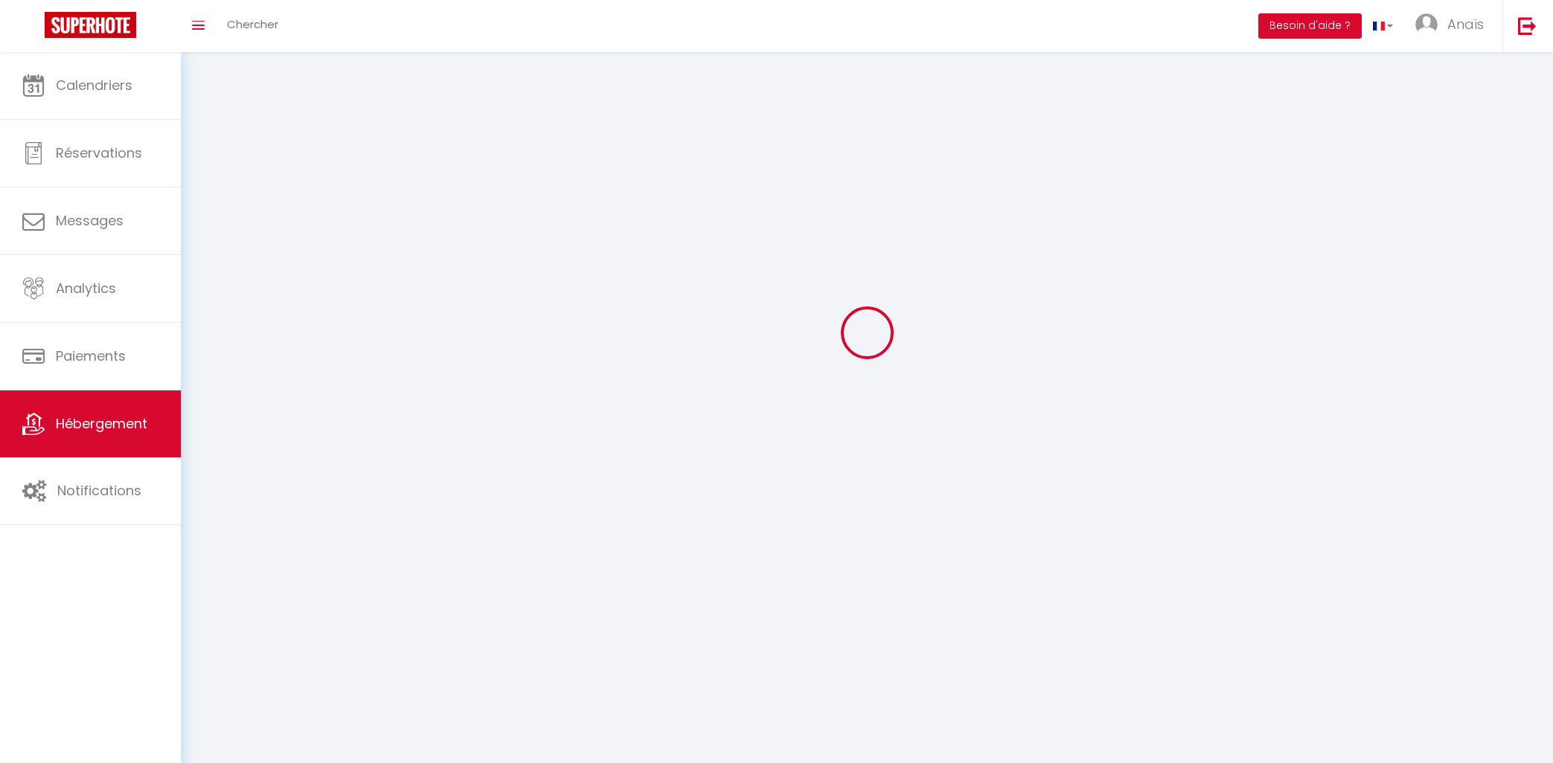
checkbox input "false"
select select
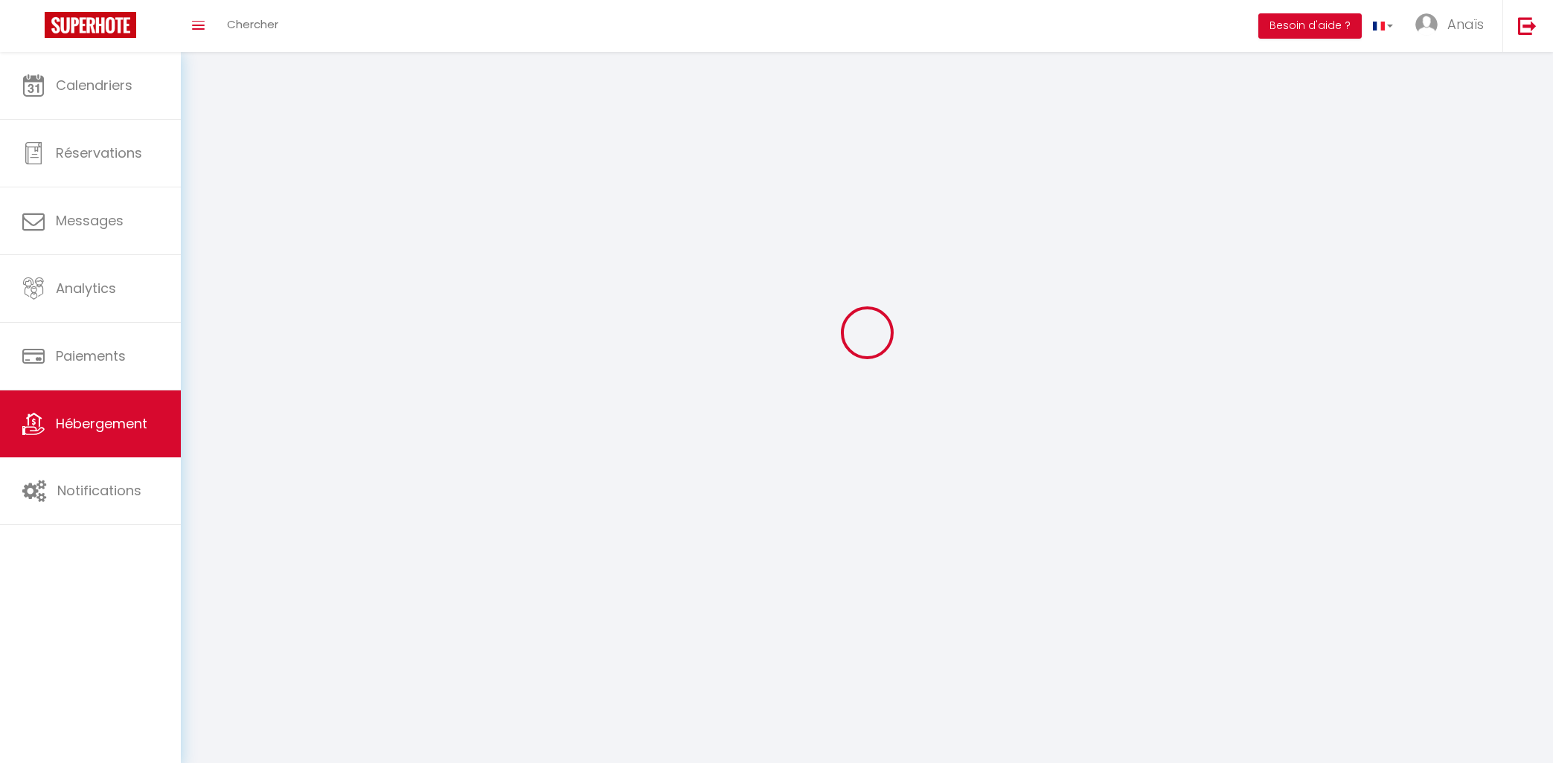
select select
select select "1"
select select
select select "28"
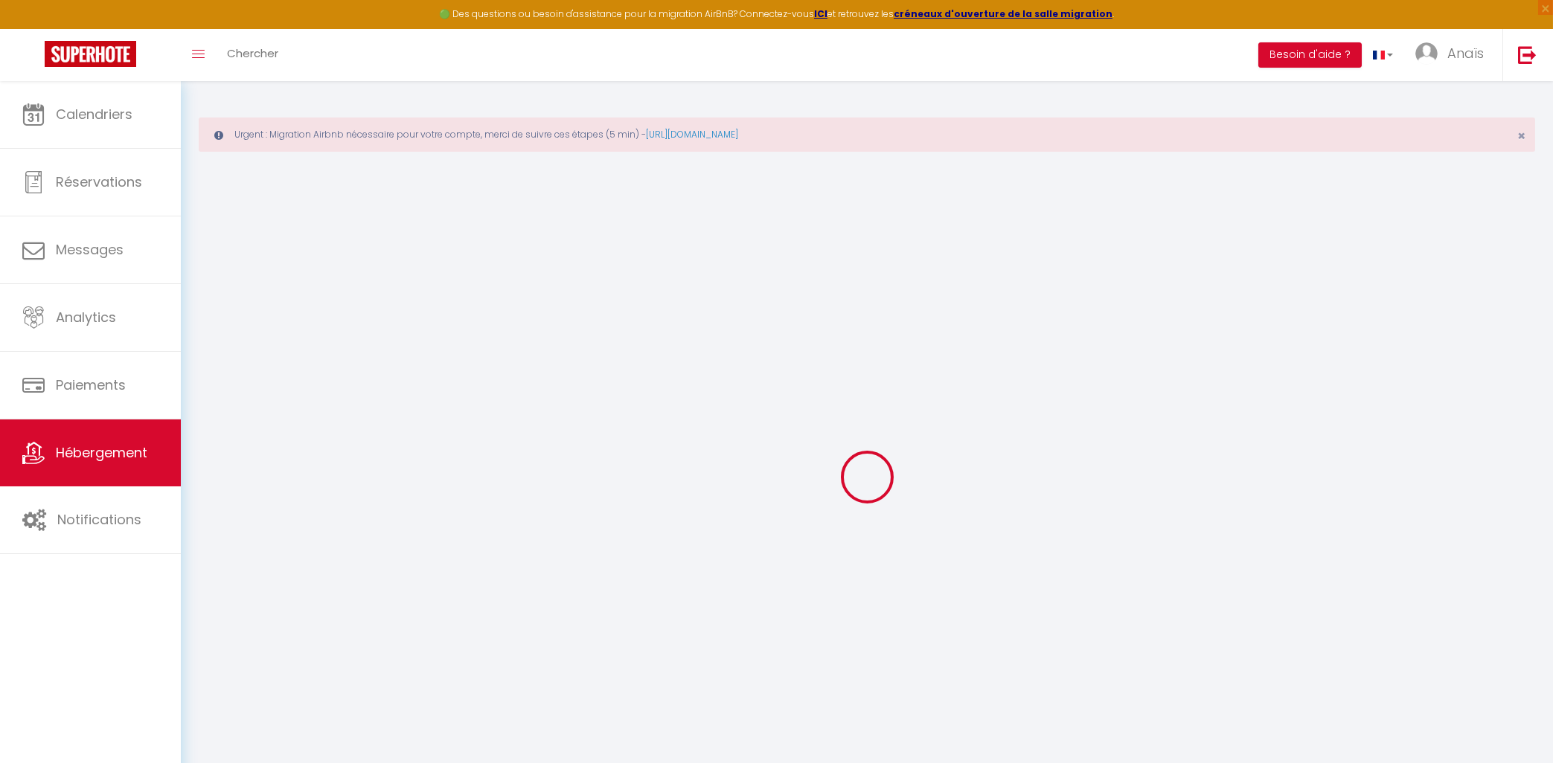
select select
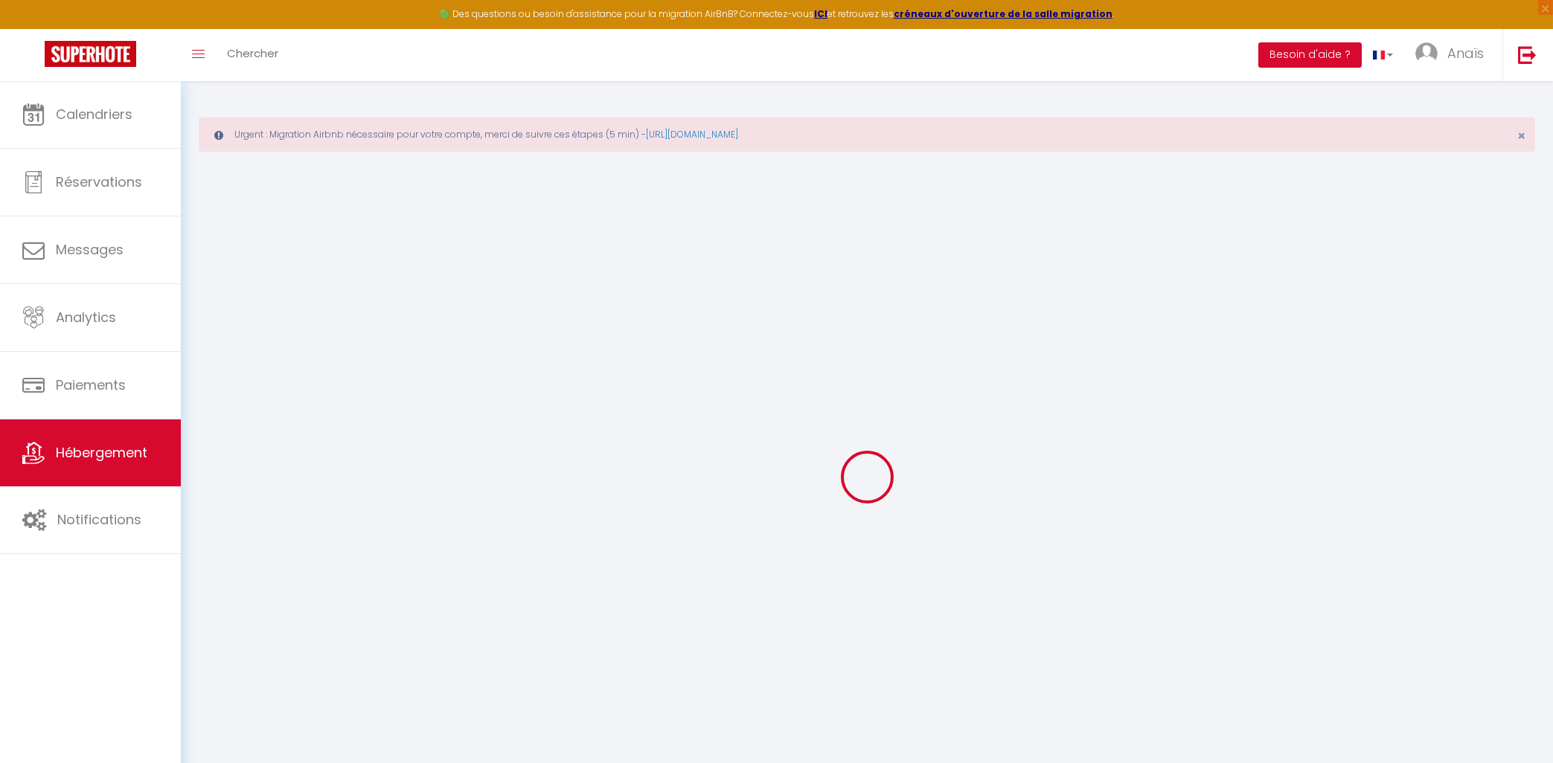
select select
checkbox input "false"
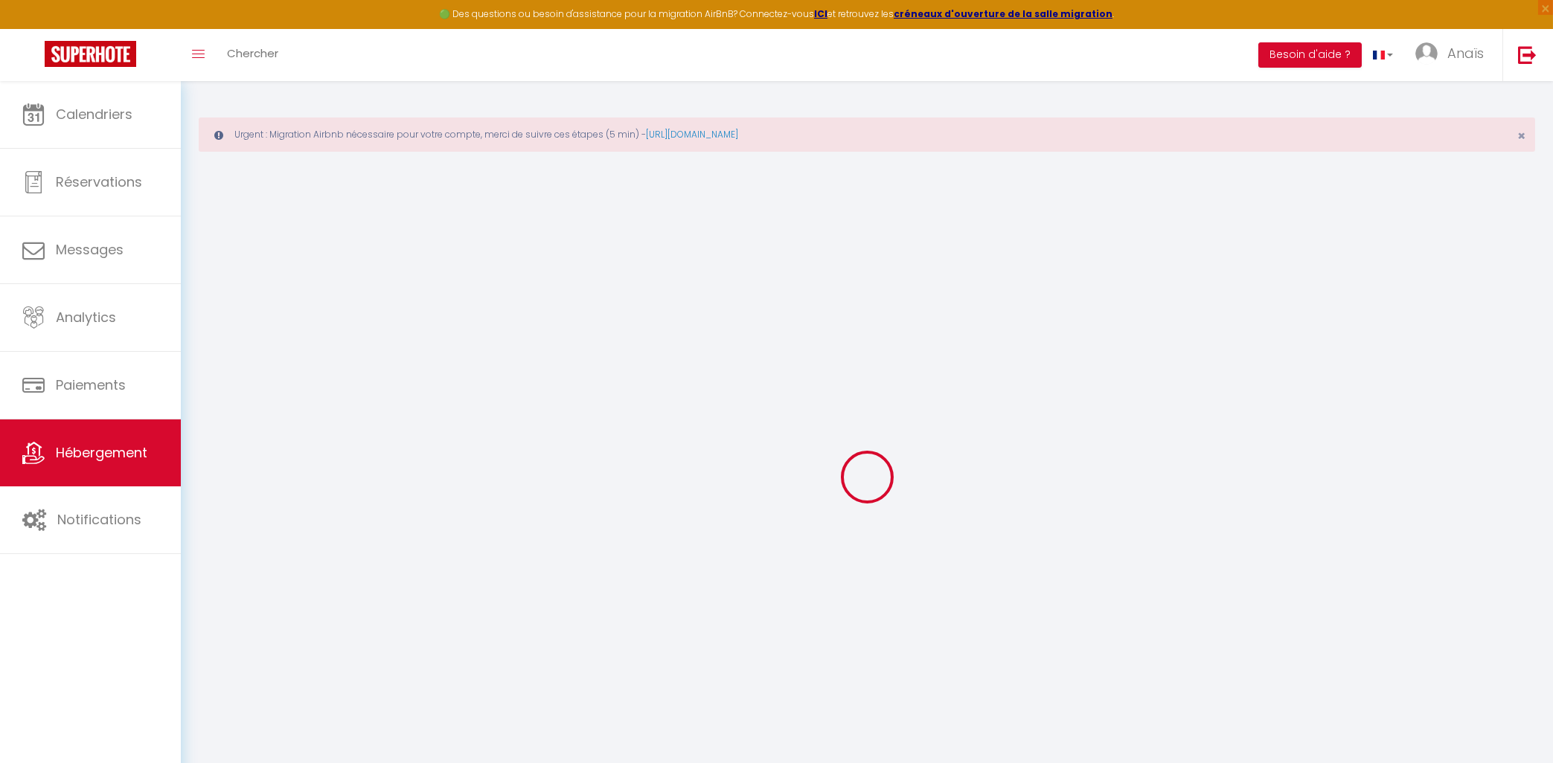
select select
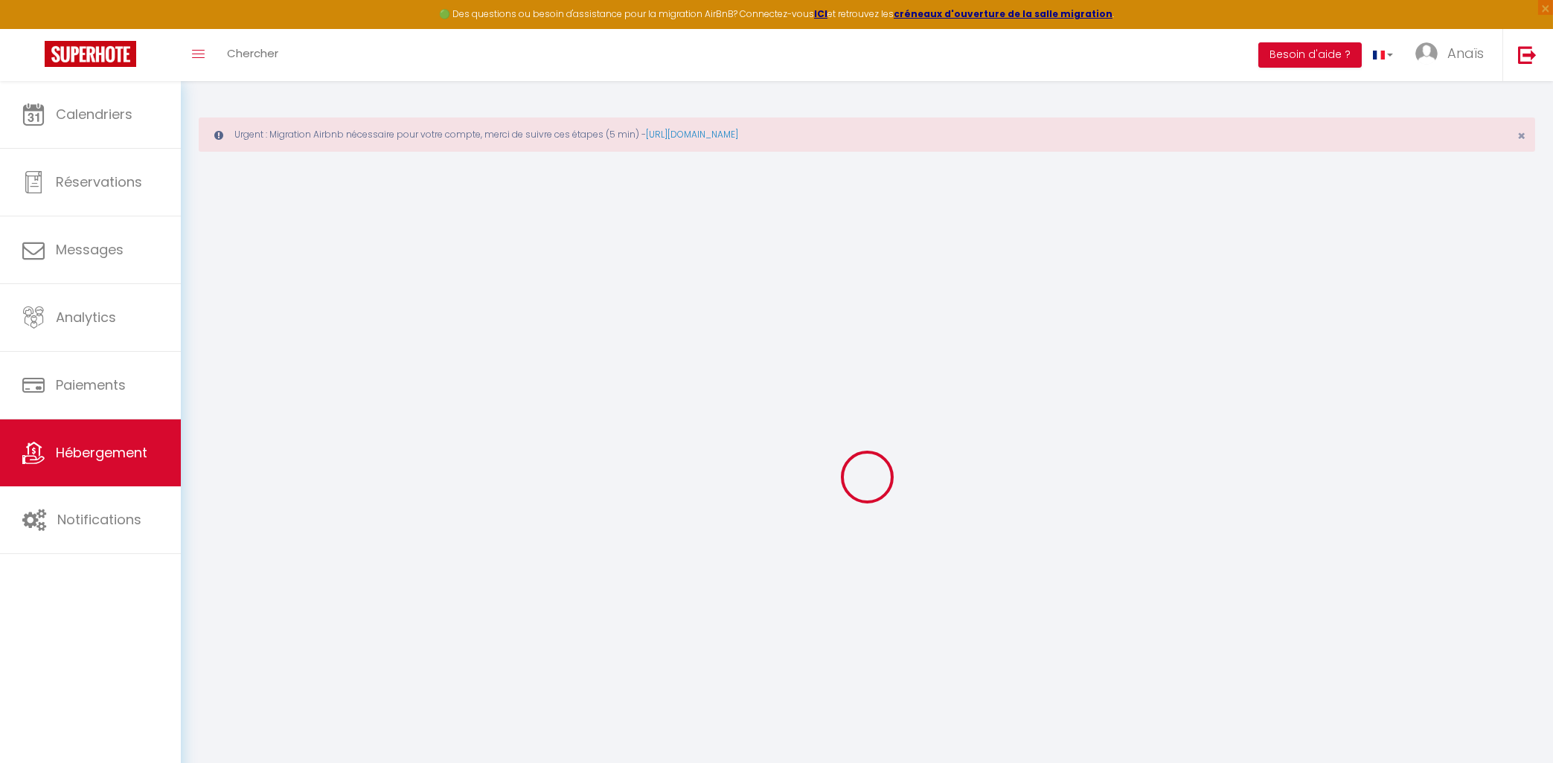
select select
checkbox input "false"
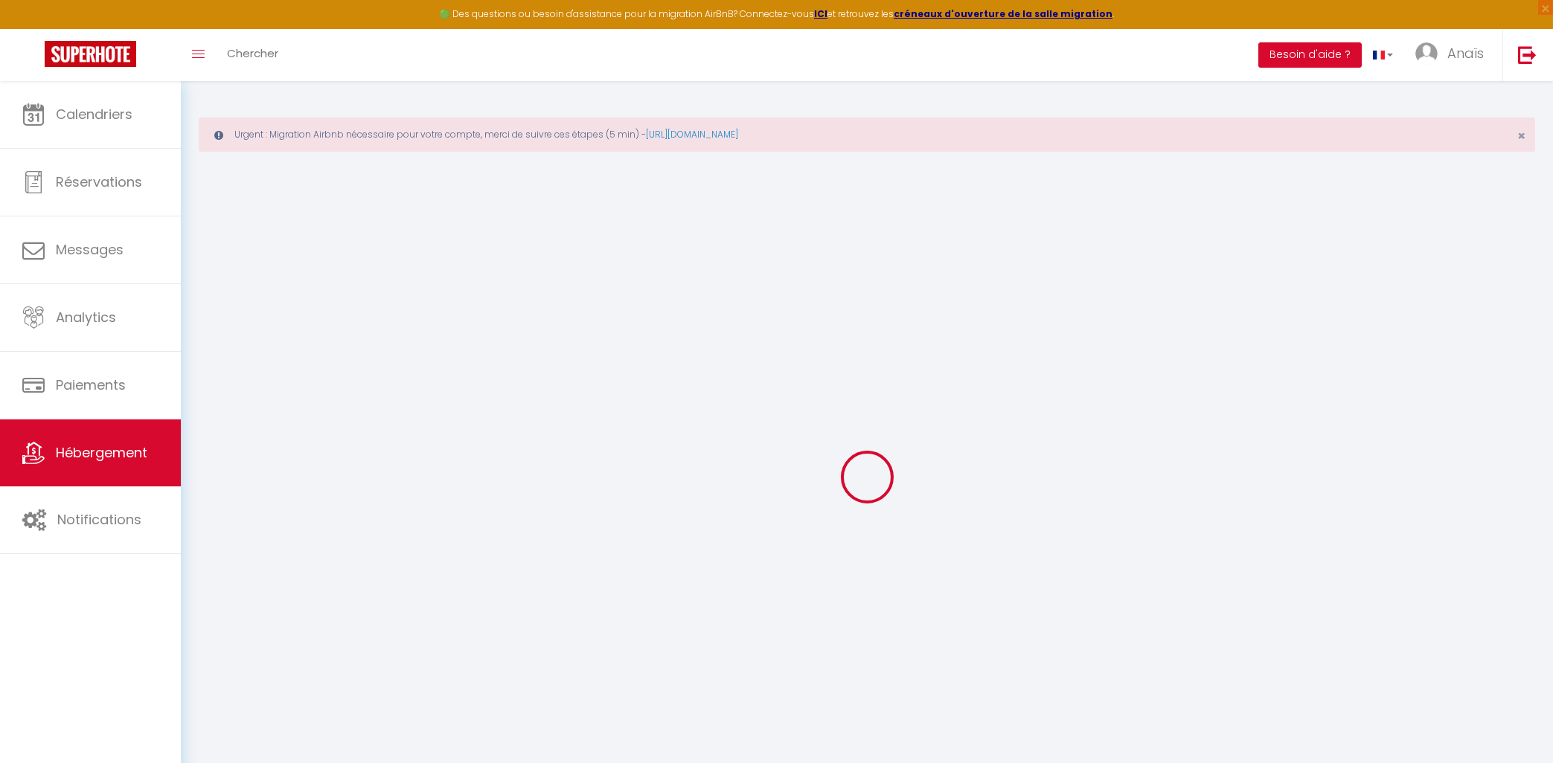
checkbox input "false"
select select
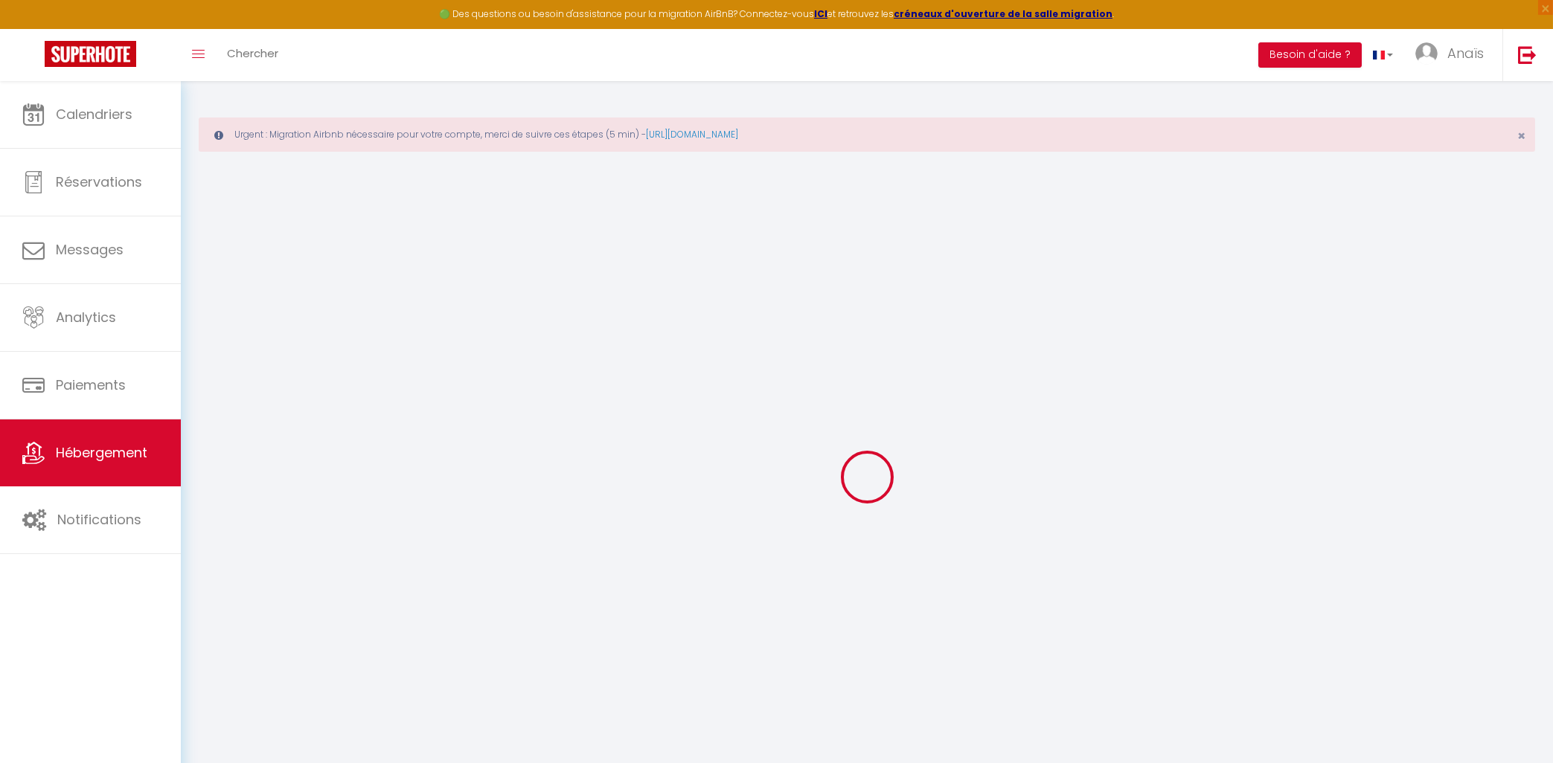
select select
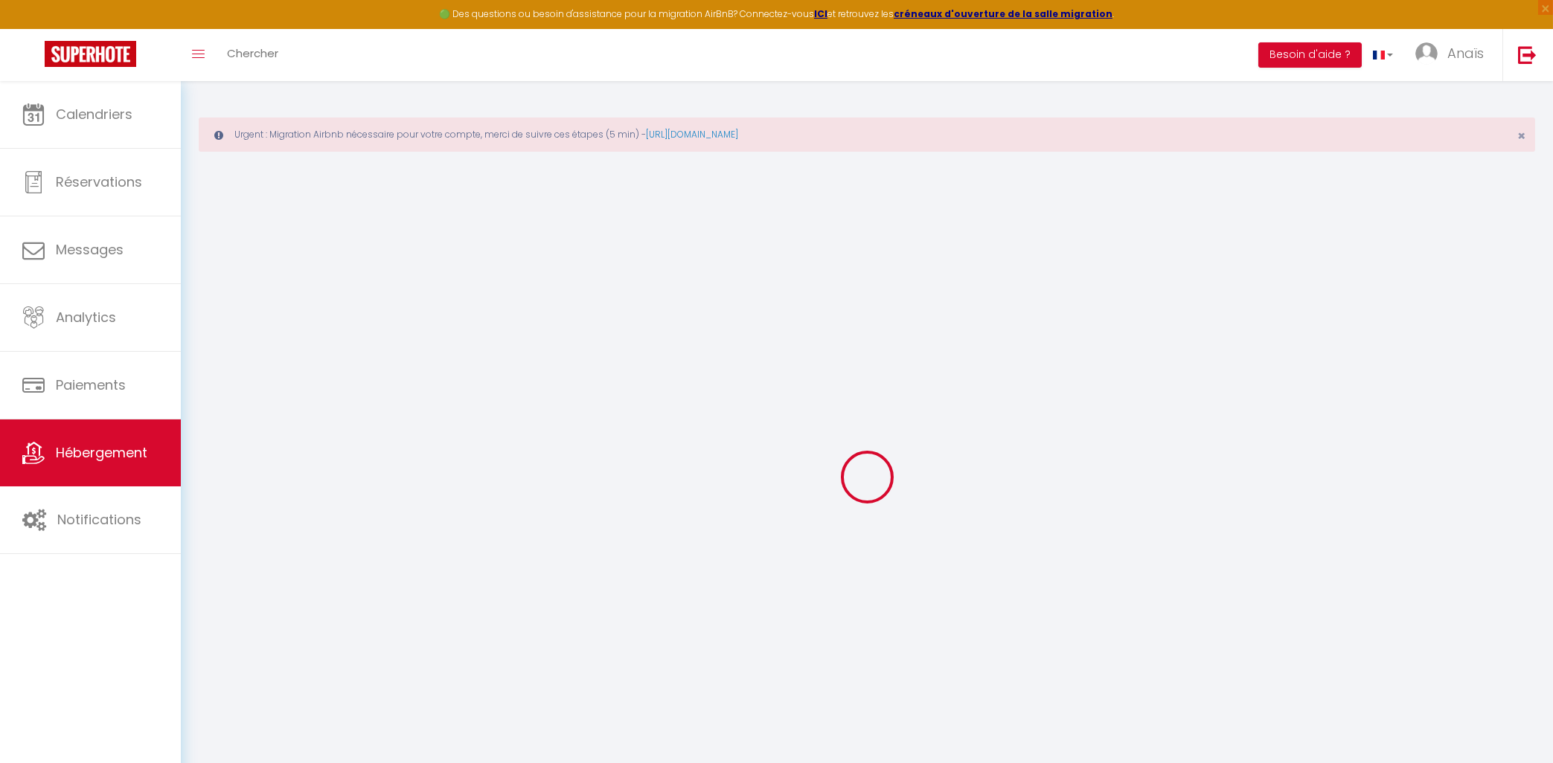
checkbox input "false"
select select
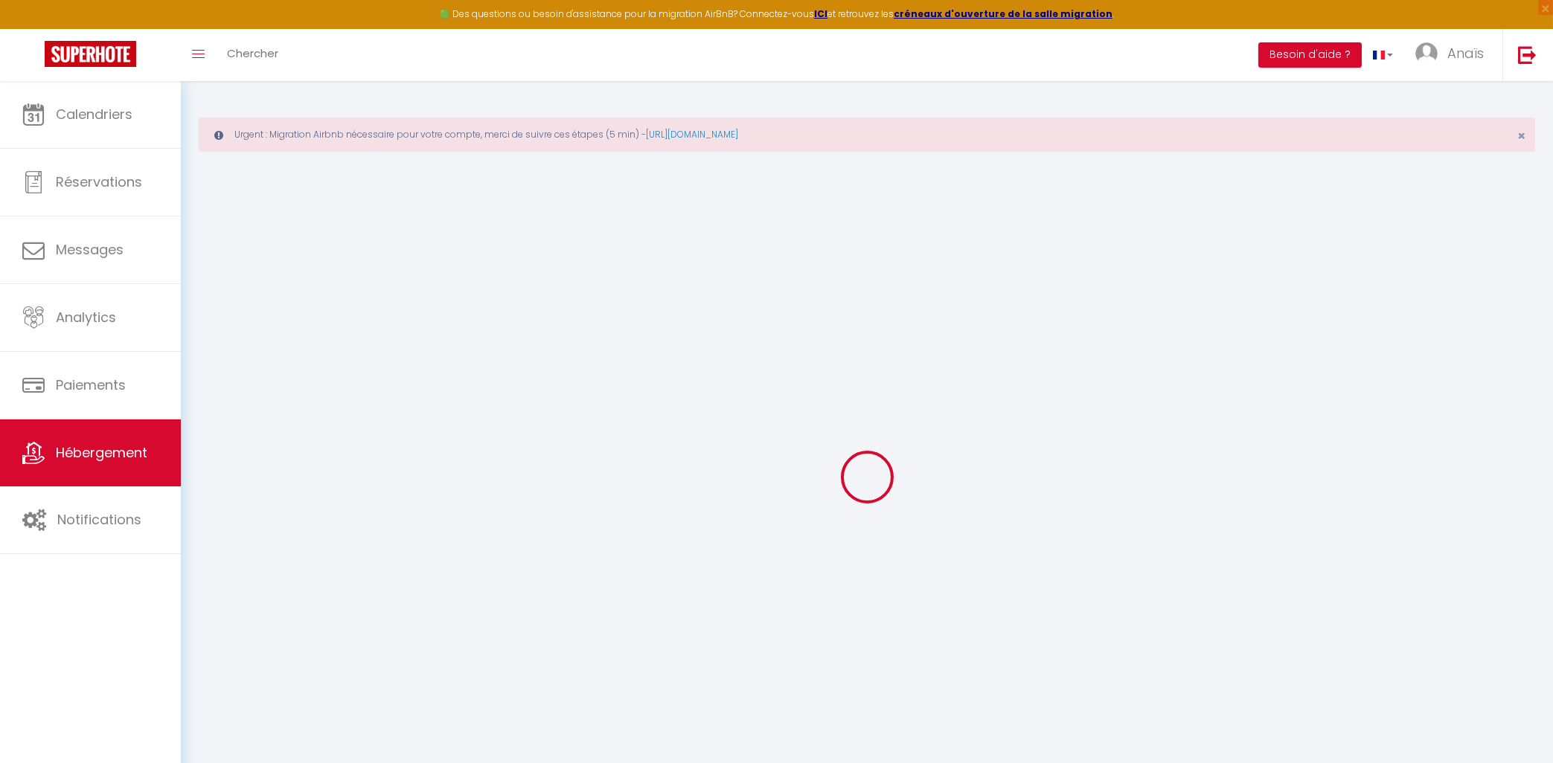
select select
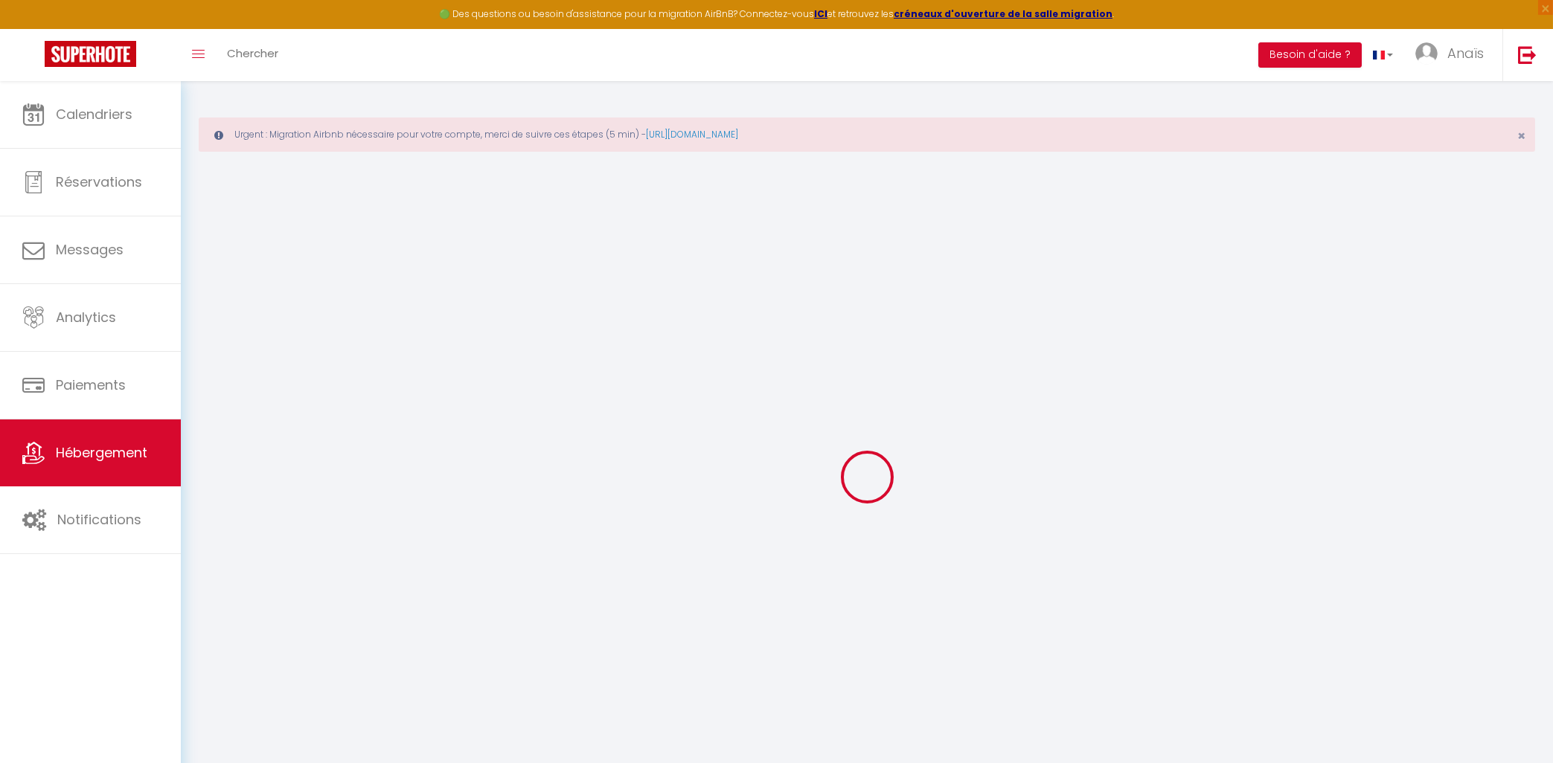
select select
checkbox input "false"
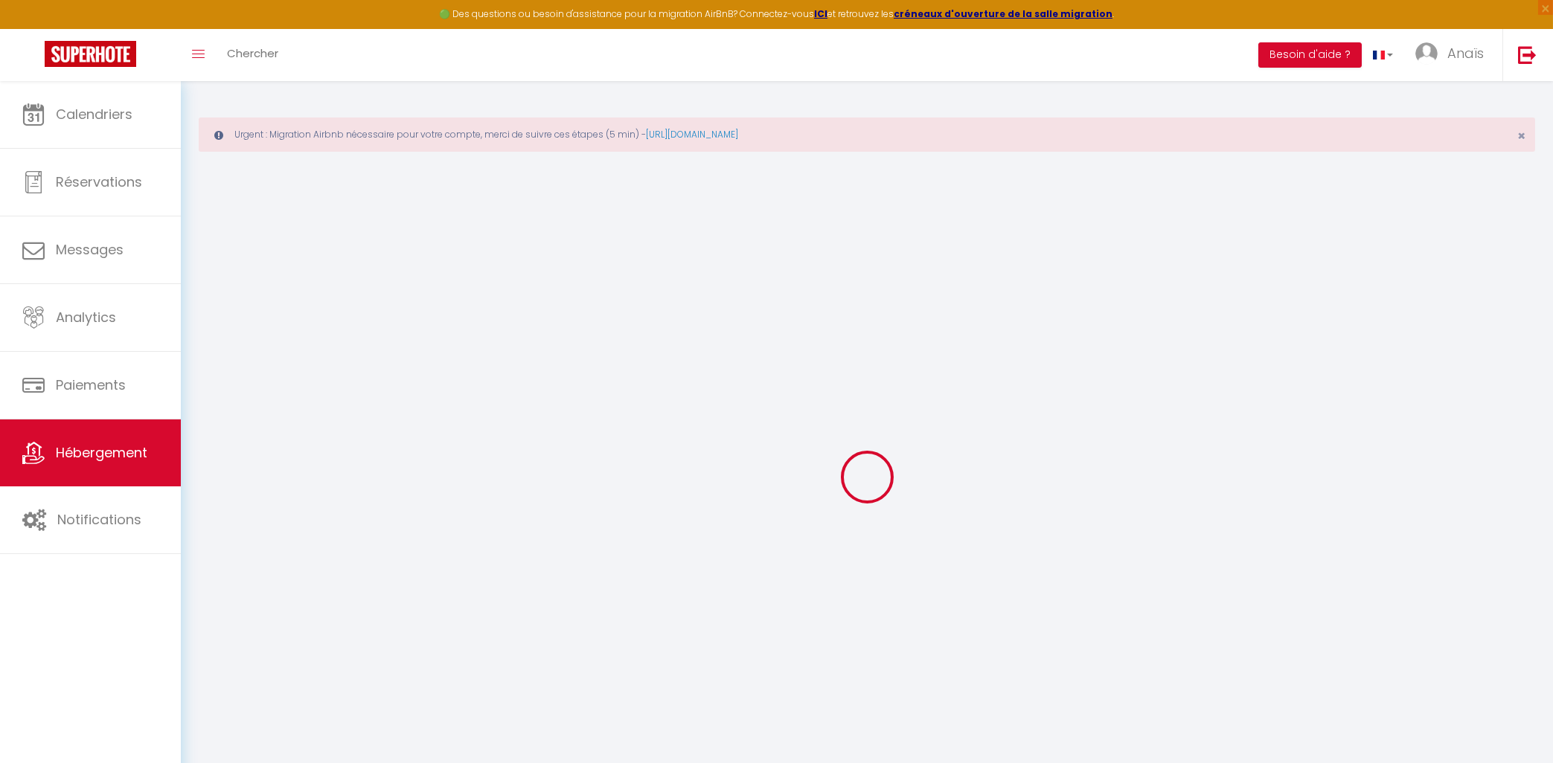
checkbox input "false"
select select
type input "[PERSON_NAME]"
type input "Fabien"
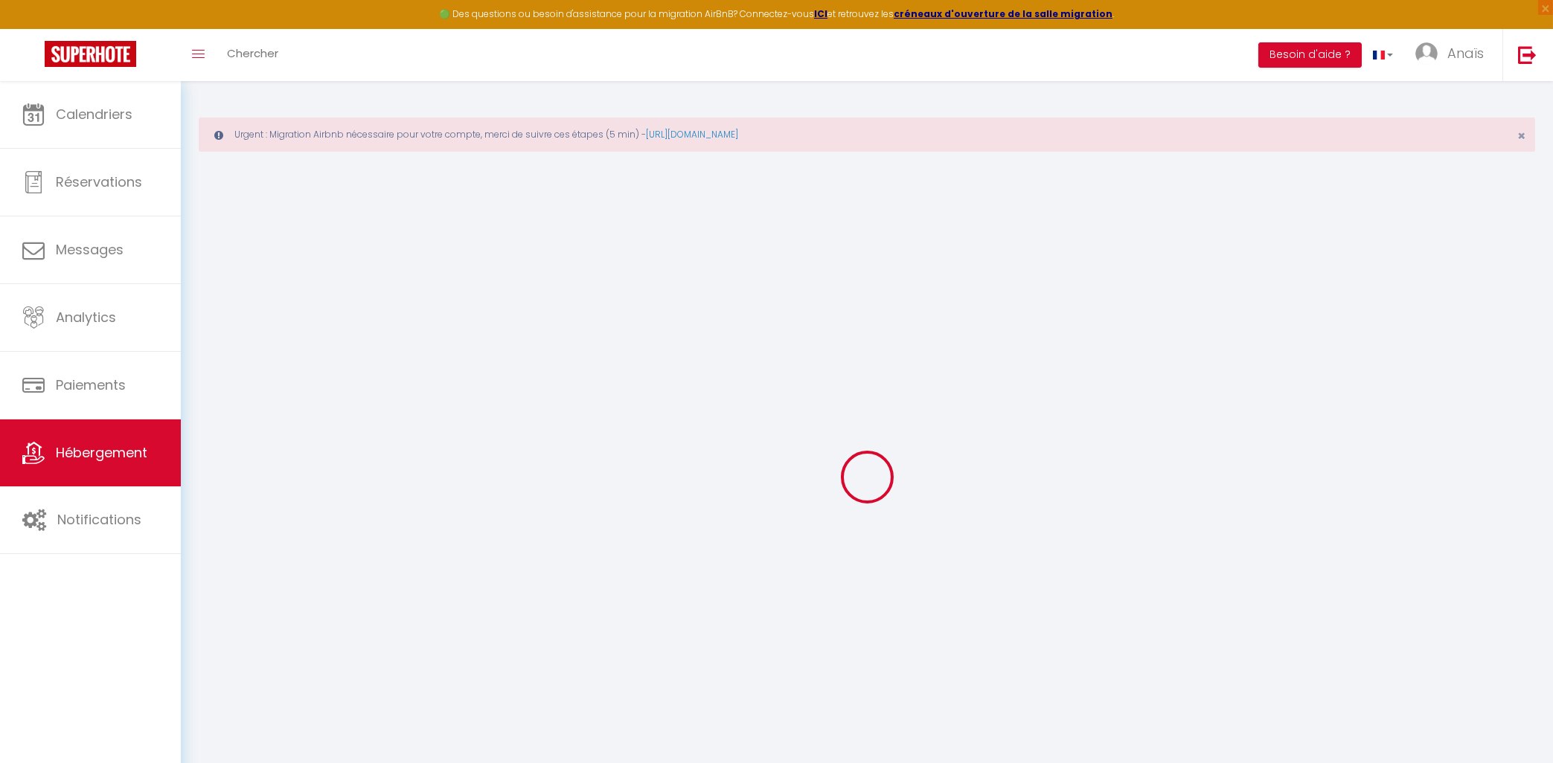
select select "8"
select select "3"
type input "125"
type input "20"
type input "115"
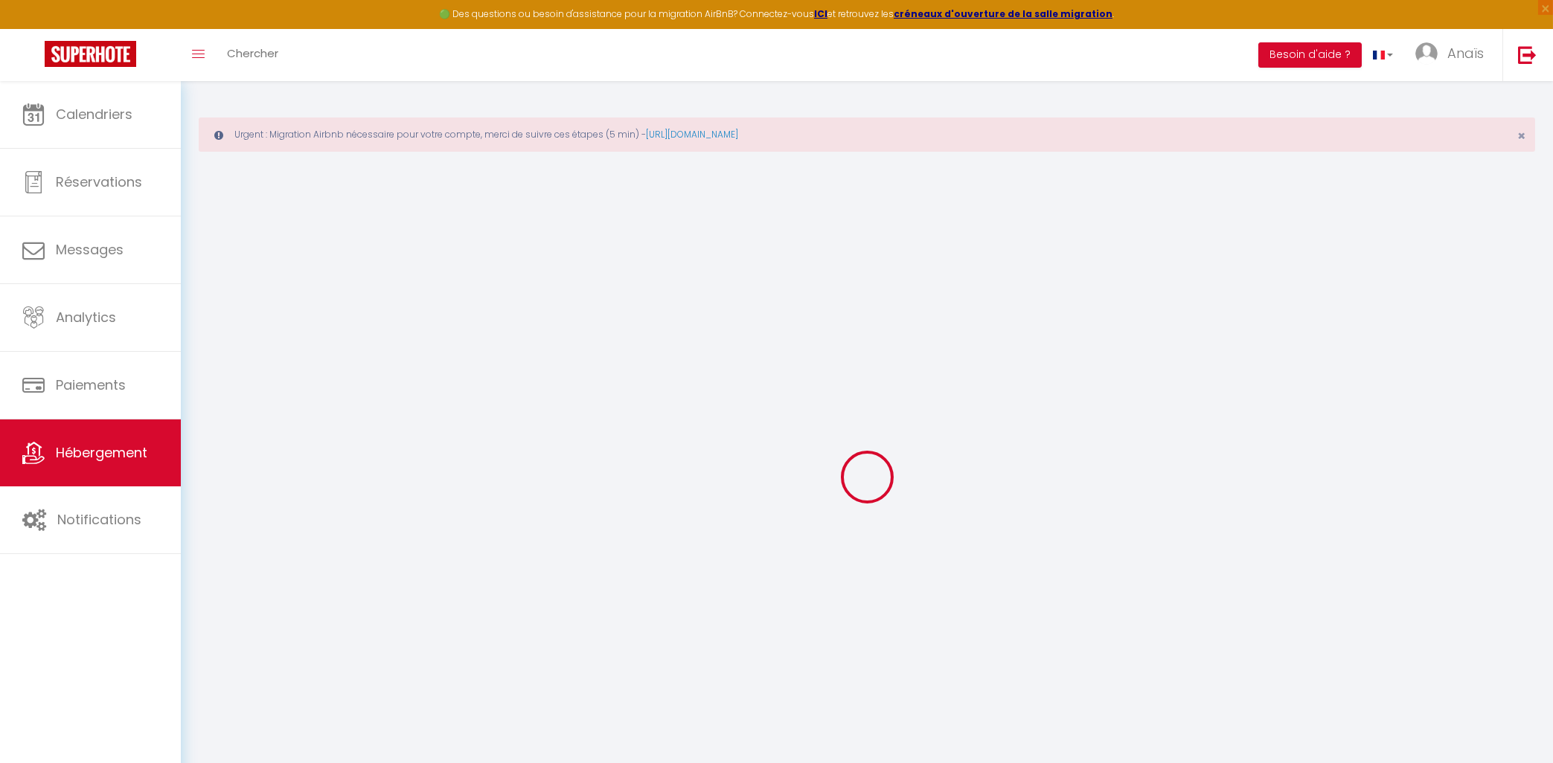
type input "500"
select select
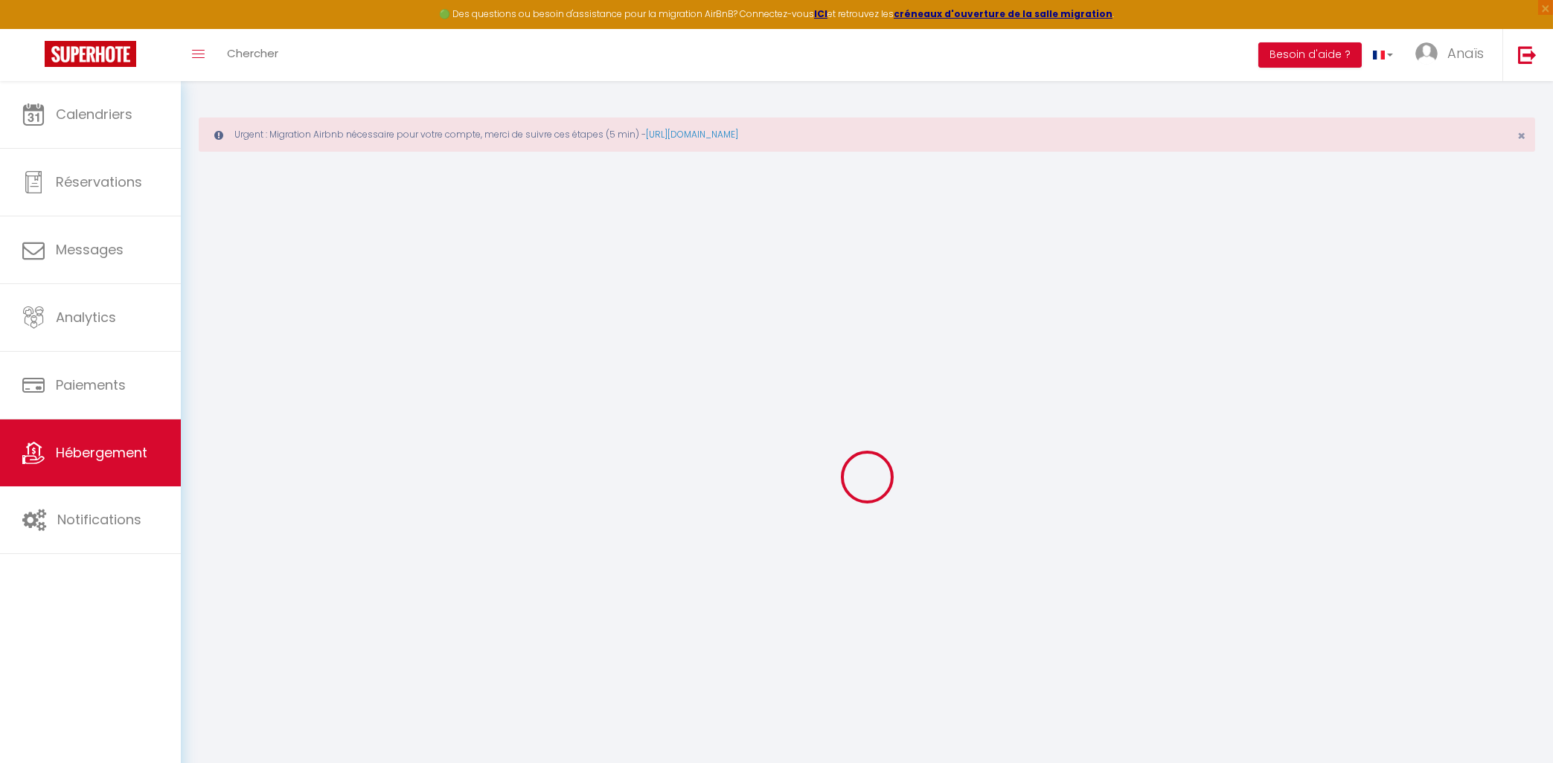
select select
type input "[STREET_ADDRESS]"
type input "40410"
type input "Moustey"
type input "[EMAIL_ADDRESS][DOMAIN_NAME]"
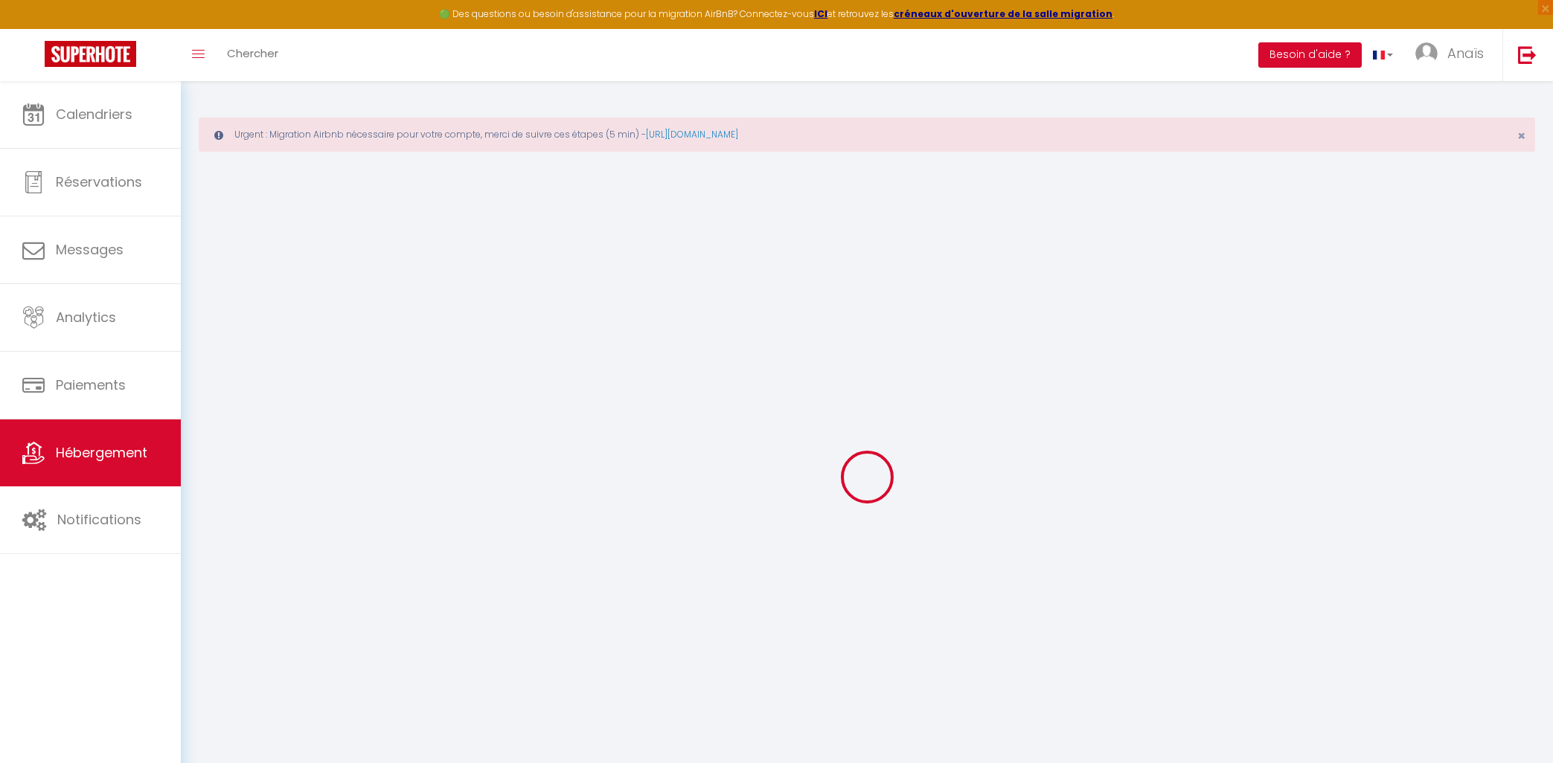
select select
checkbox input "false"
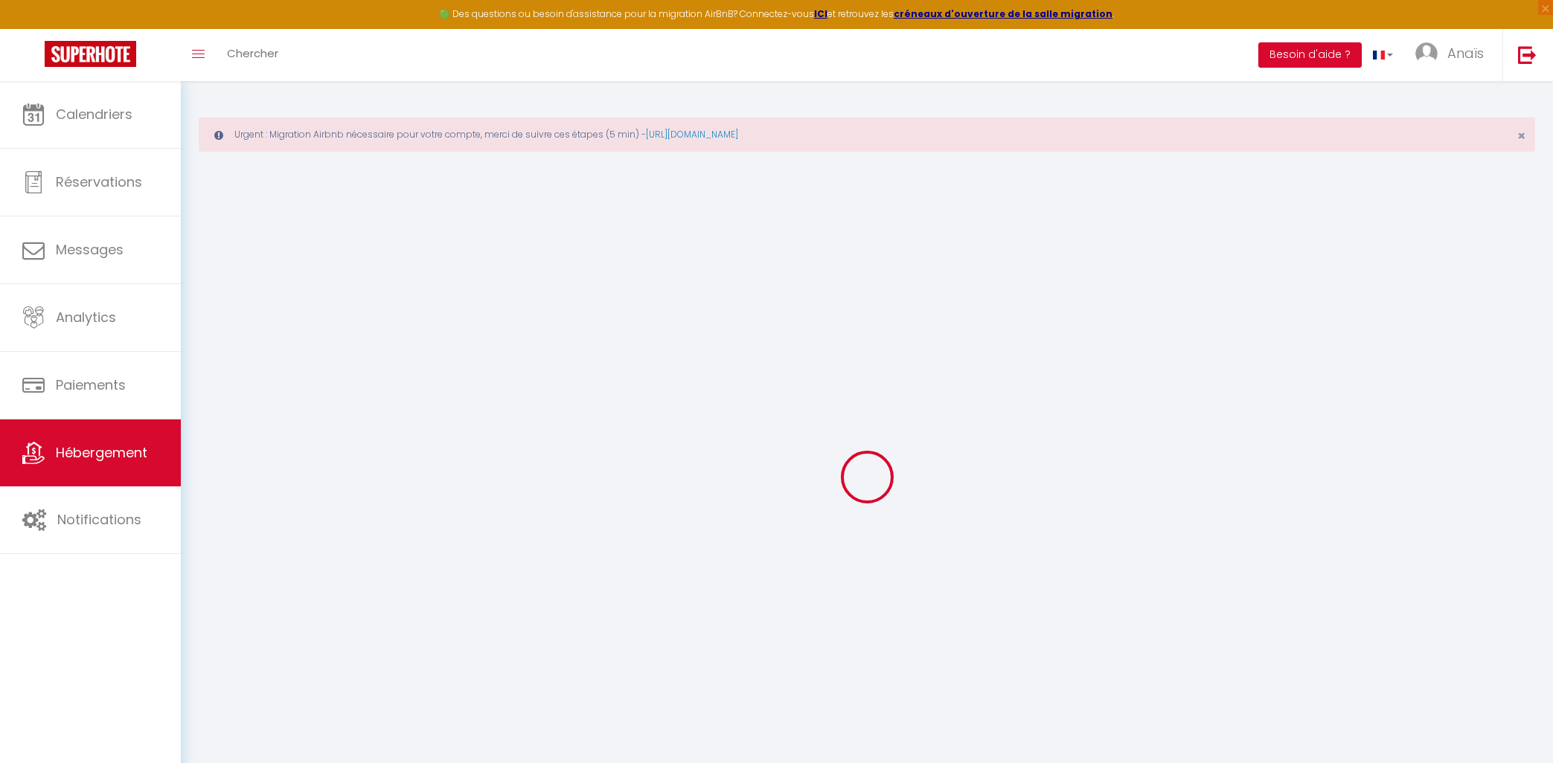
type input "0"
select select
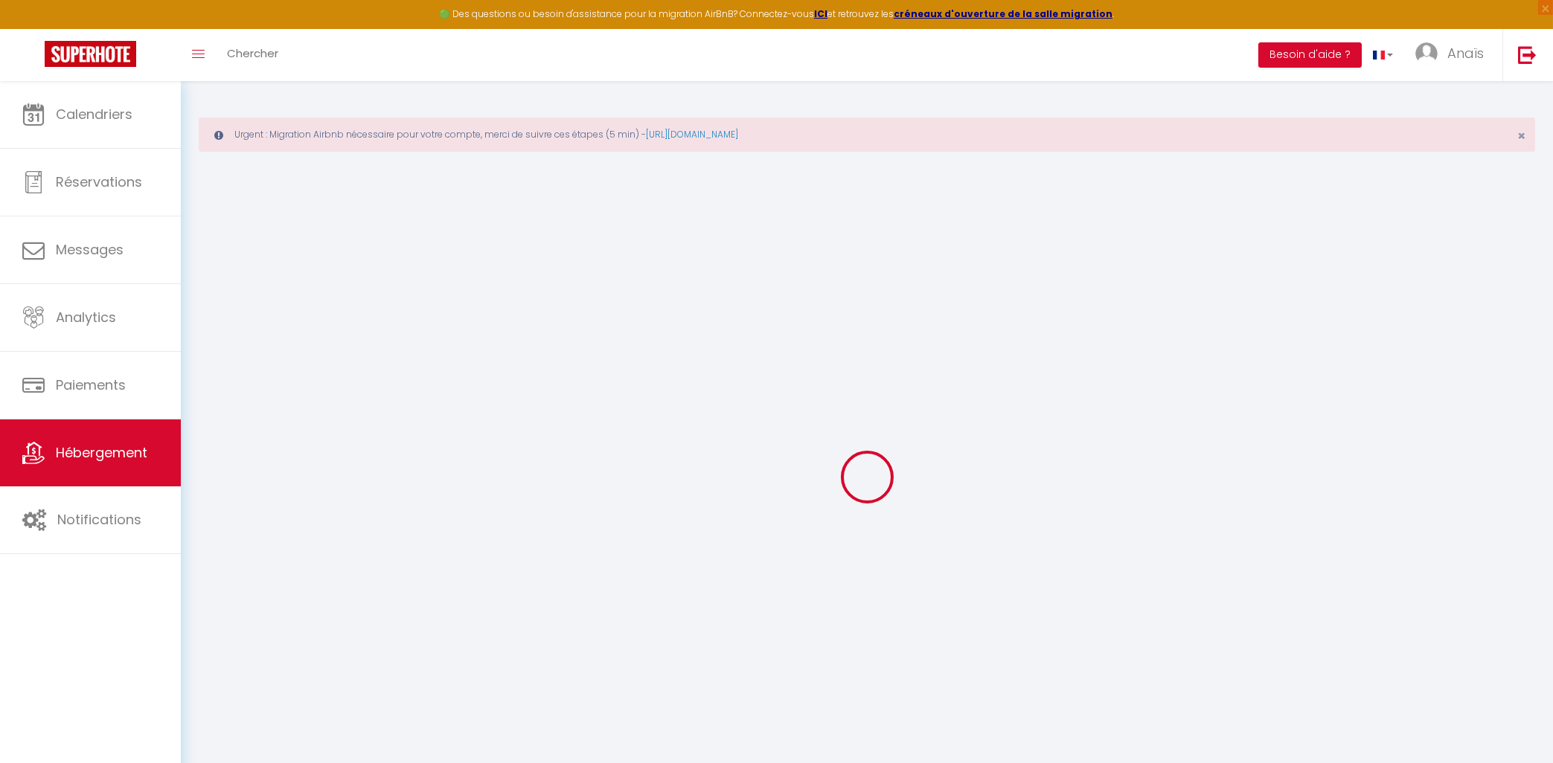
select select
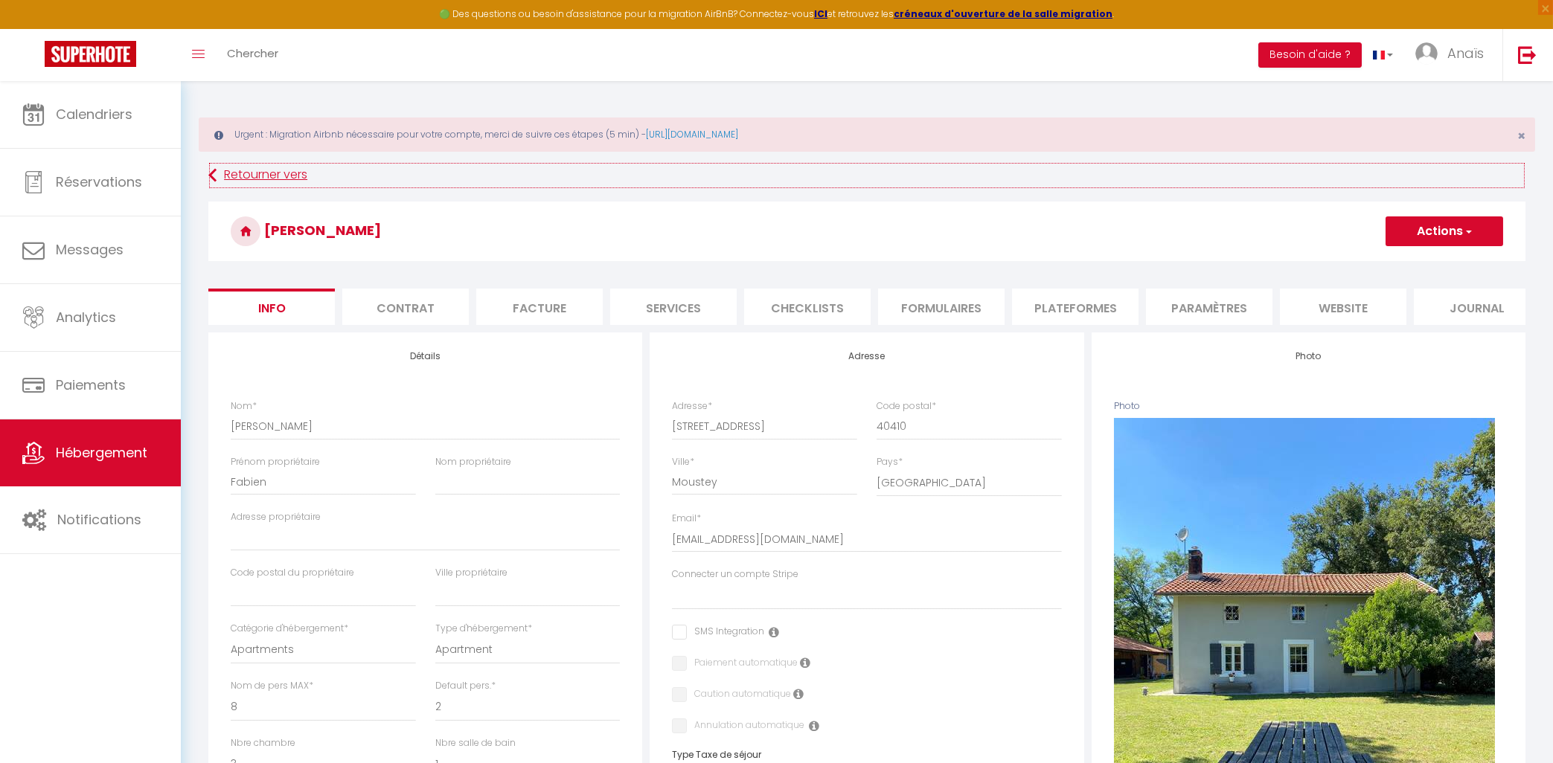
click at [218, 178] on link "Retourner vers" at bounding box center [866, 175] width 1317 height 27
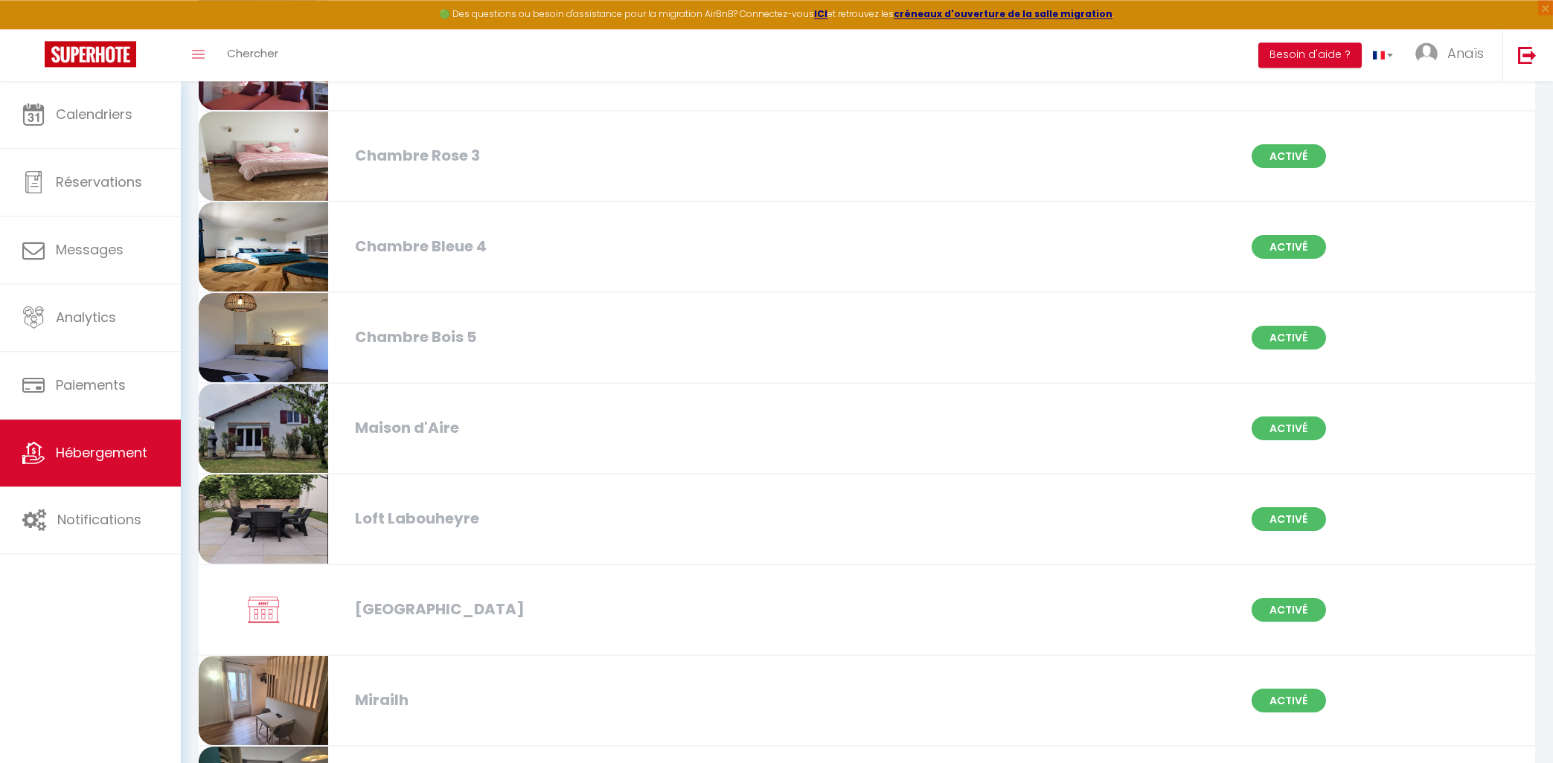
scroll to position [1435, 0]
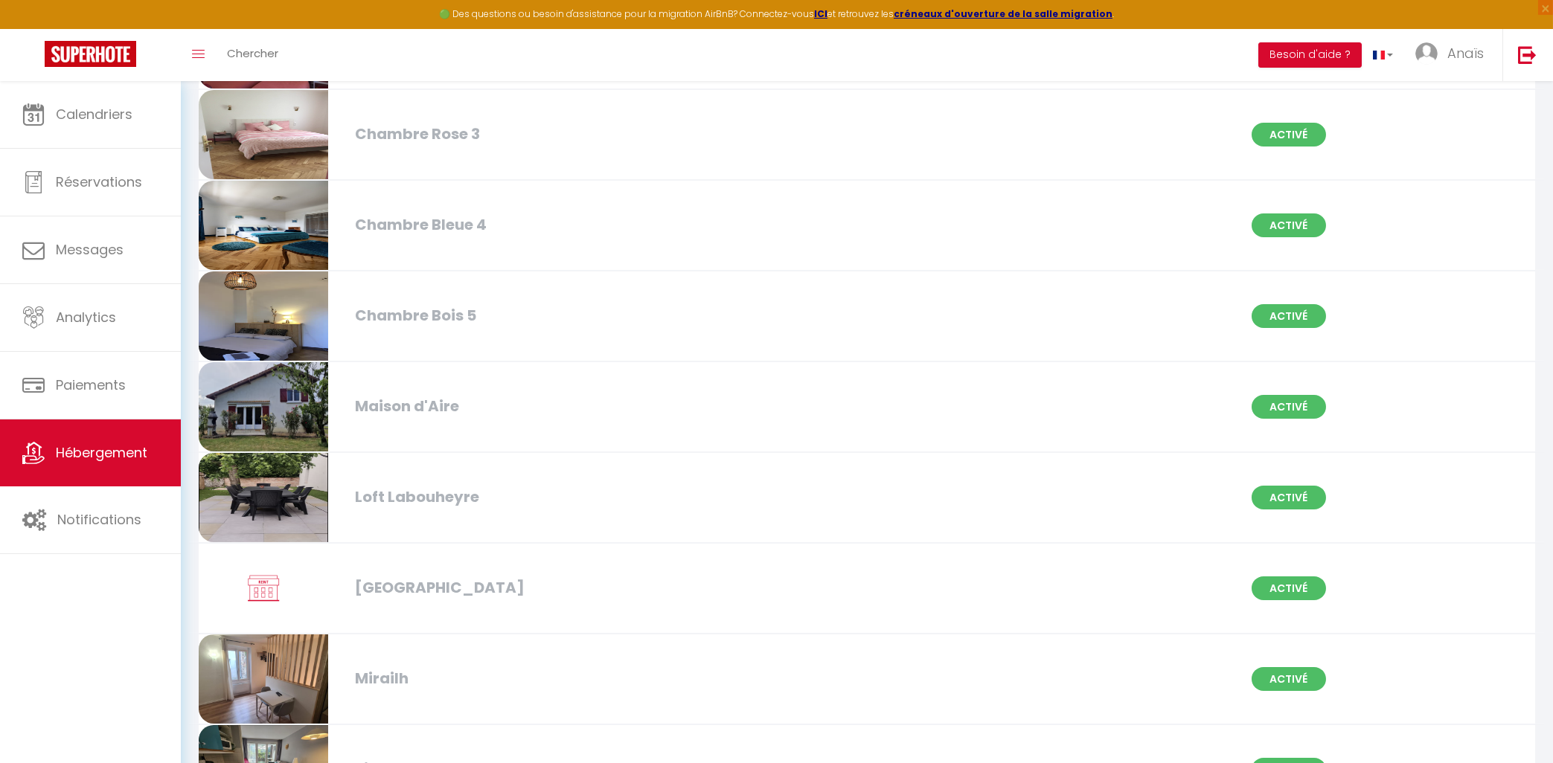
click at [506, 592] on div "Villa Labouheyre Activé" at bounding box center [867, 589] width 1356 height 91
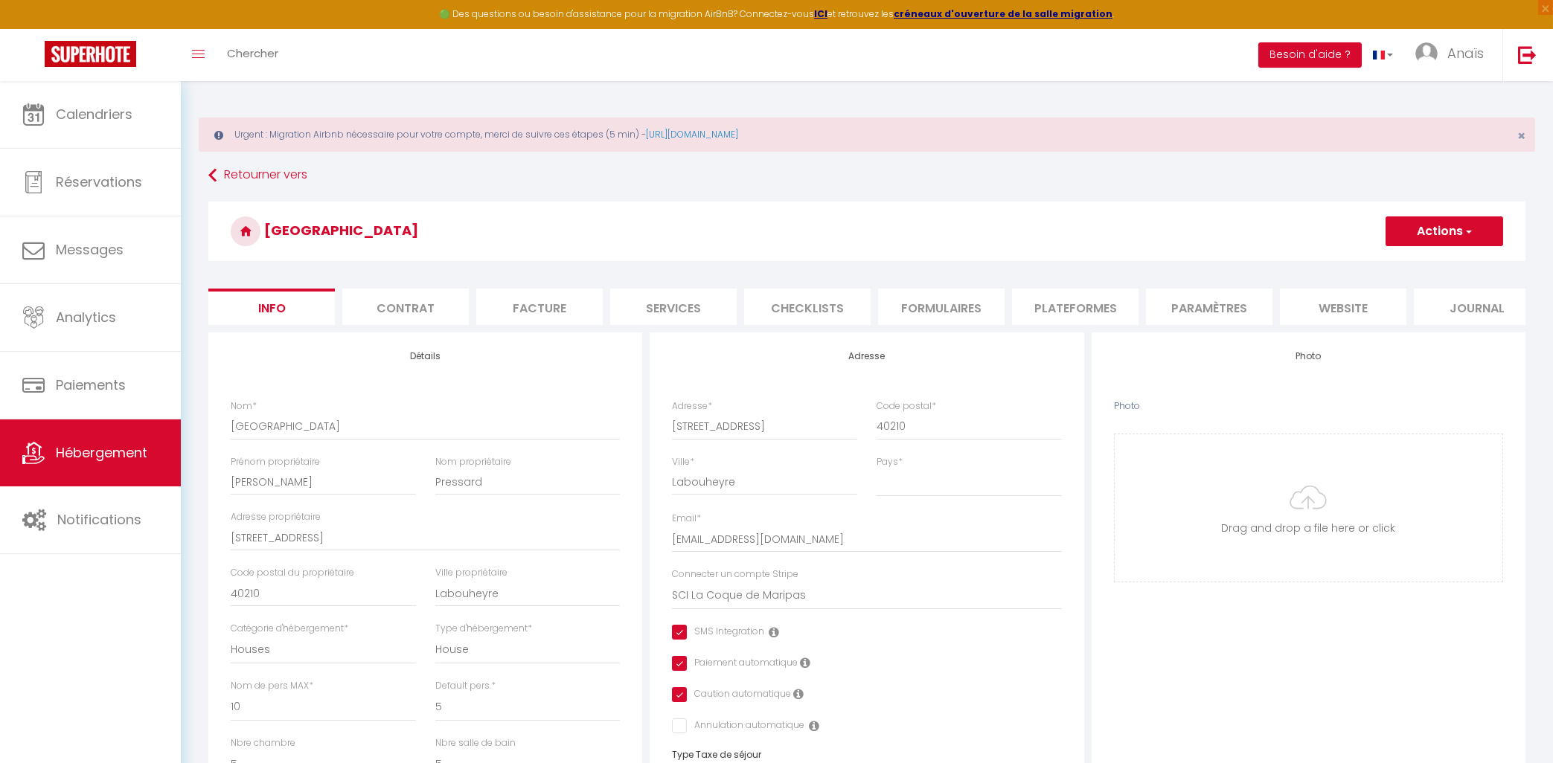
click at [1109, 304] on li "Plateformes" at bounding box center [1075, 307] width 127 height 36
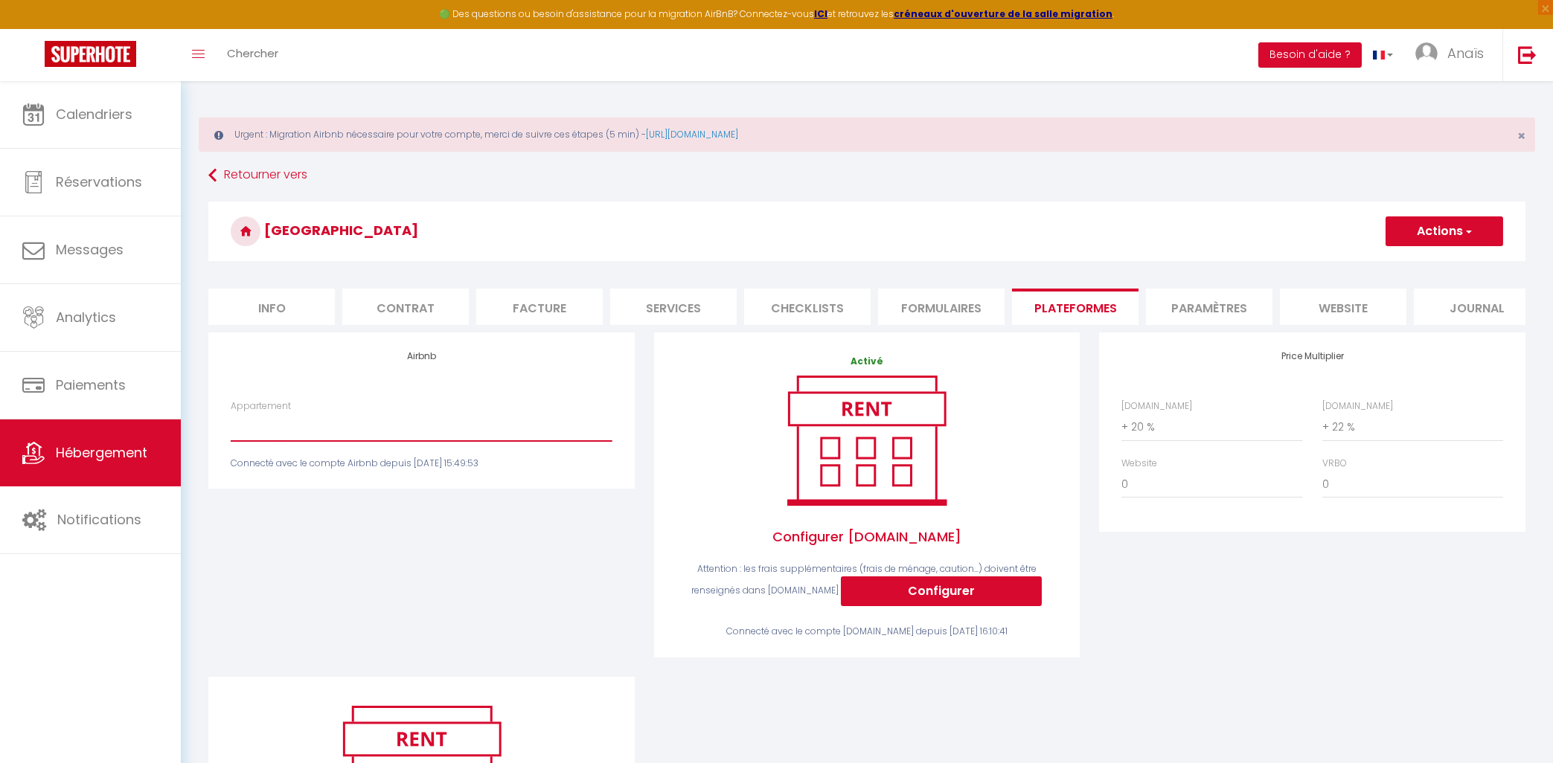
click at [231, 413] on select "La villa, piscine, billard, brasero, fibre - [EMAIL_ADDRESS][DOMAIN_NAME] Grand…" at bounding box center [421, 427] width 381 height 28
click option "Art déco · magnifique maison art déco - [EMAIL_ADDRESS][DOMAIN_NAME]" at bounding box center [0, 0] width 0 height 0
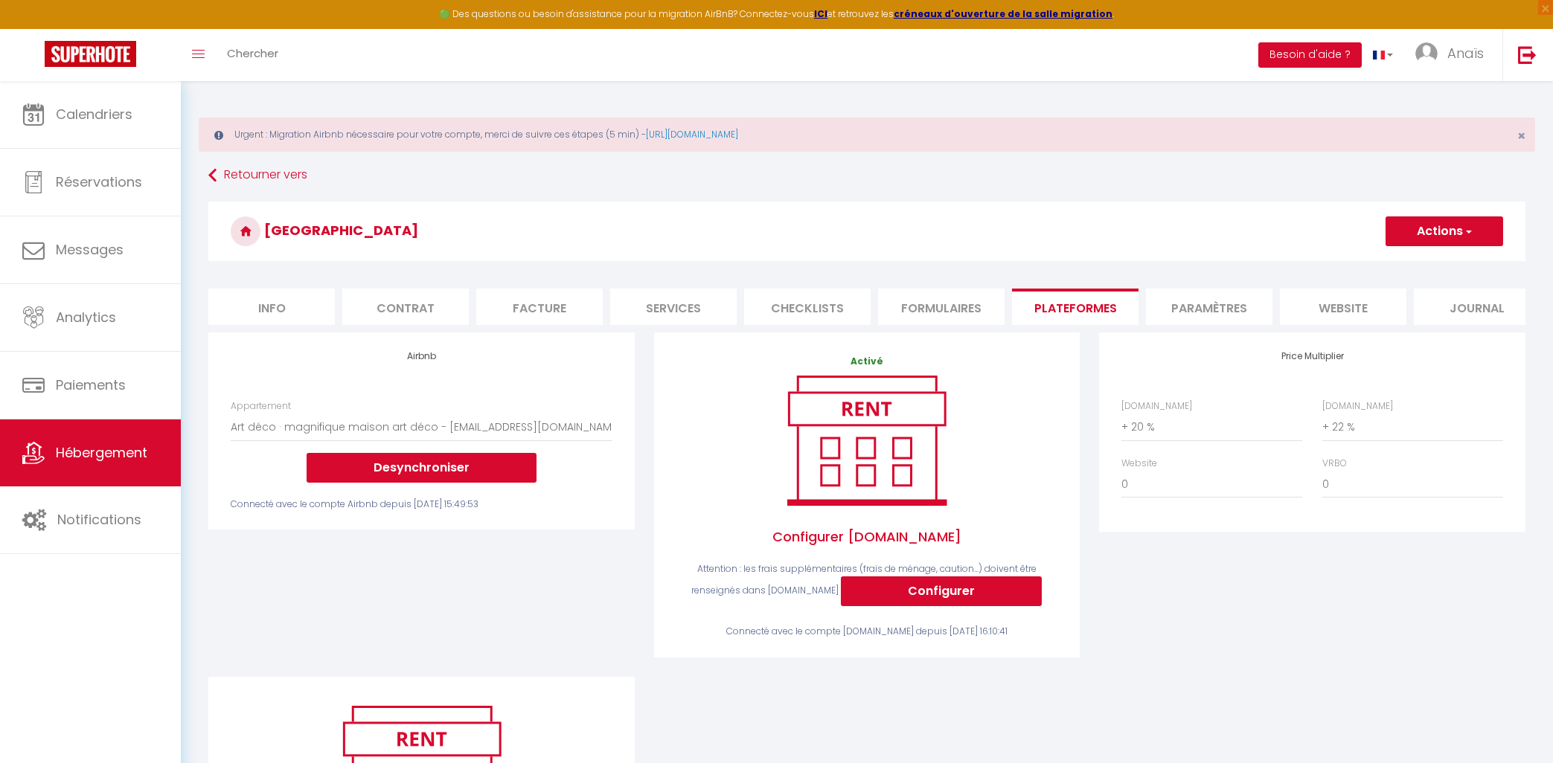
click at [1426, 240] on button "Actions" at bounding box center [1445, 232] width 118 height 30
click at [1417, 269] on link "Enregistrer" at bounding box center [1444, 263] width 118 height 19
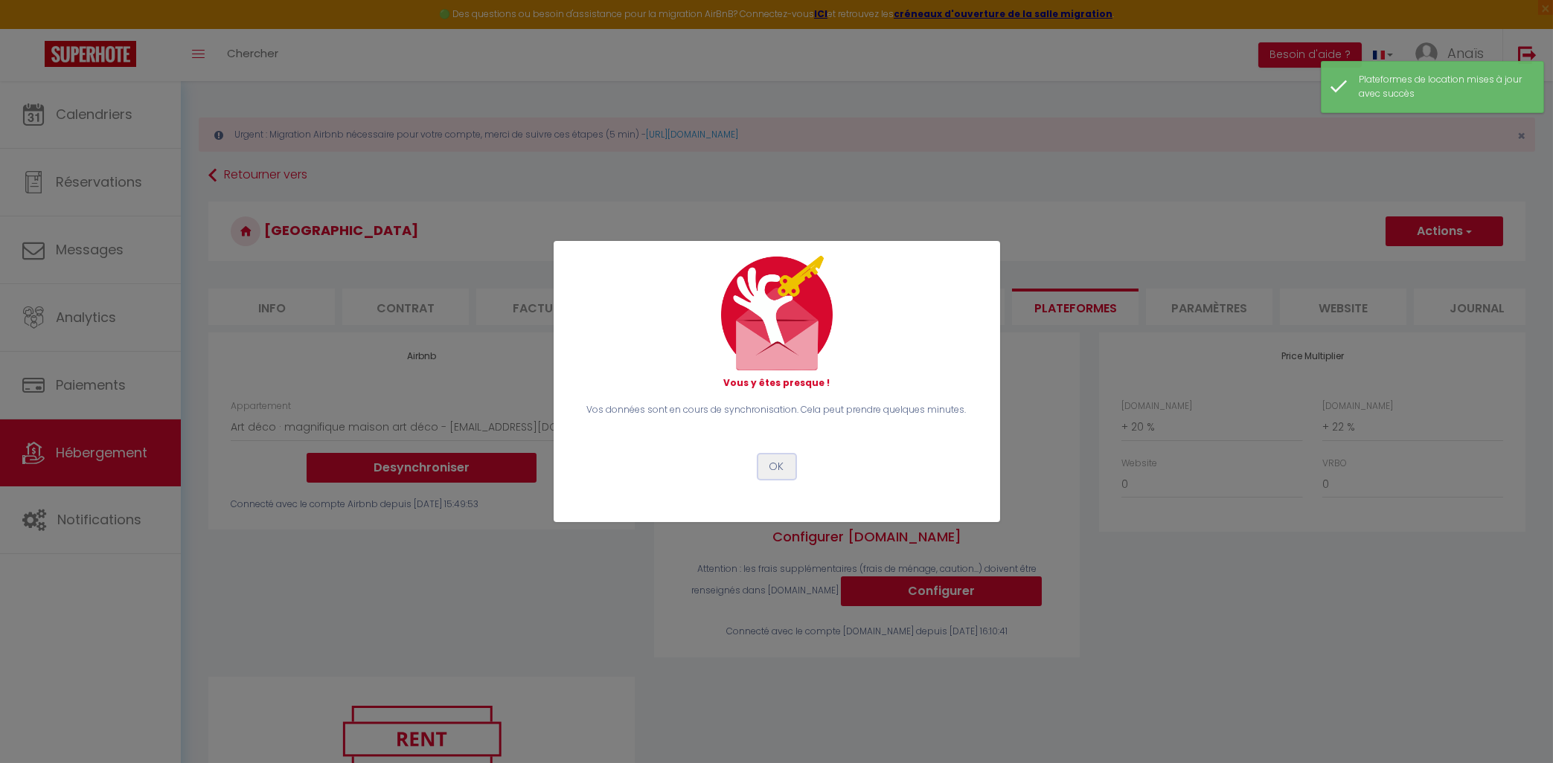
click at [784, 467] on button "OK" at bounding box center [776, 467] width 37 height 25
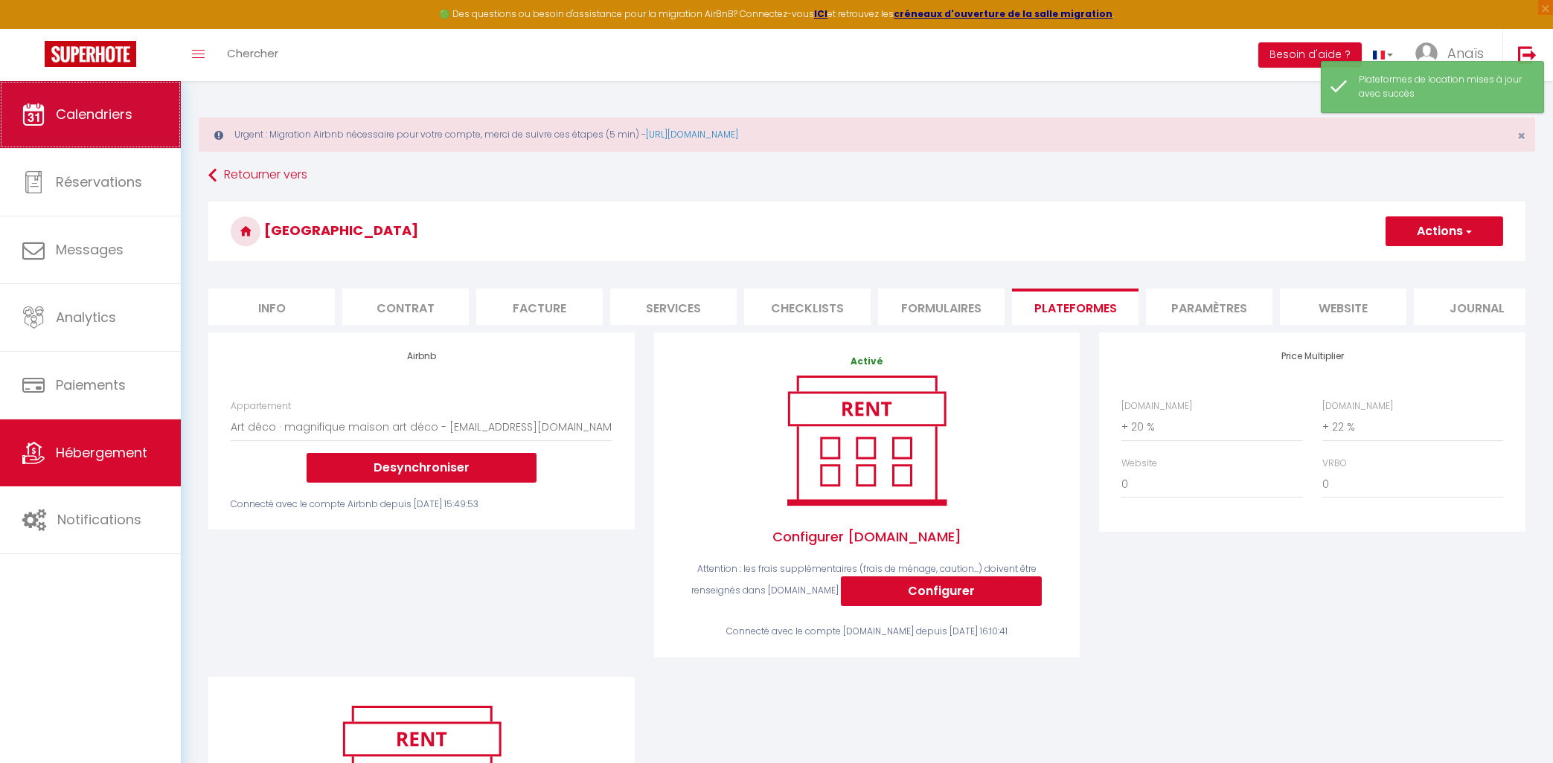
click at [48, 129] on link "Calendriers" at bounding box center [90, 114] width 181 height 67
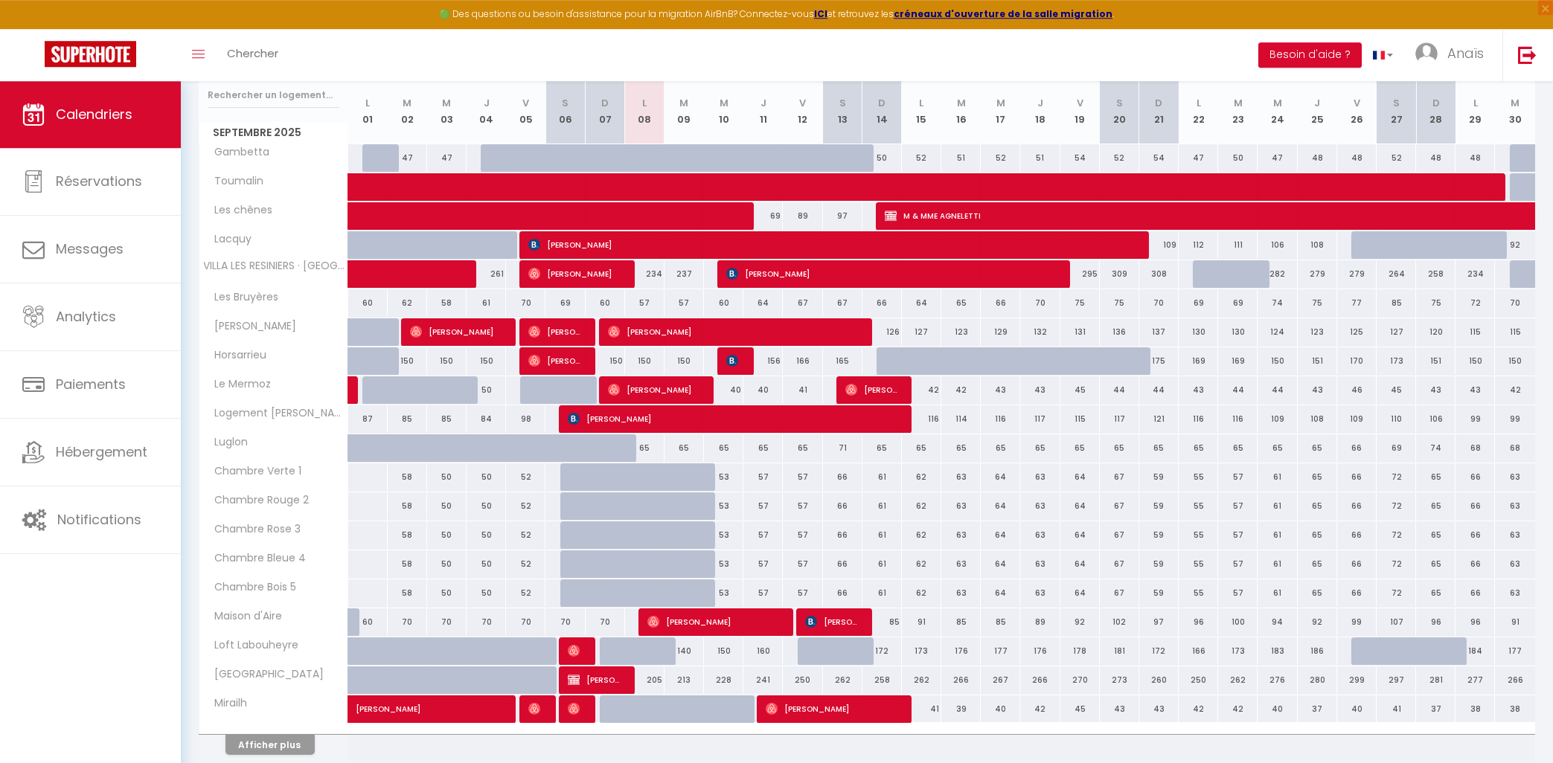
scroll to position [318, 0]
